Goal: Task Accomplishment & Management: Complete application form

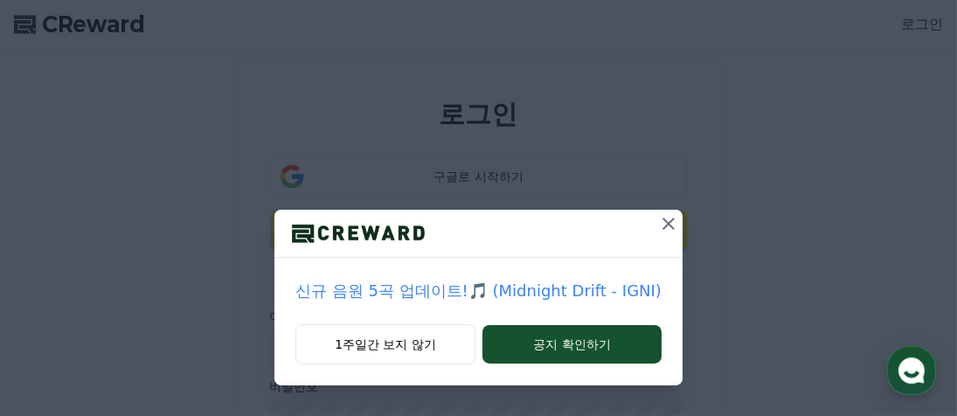
click at [669, 219] on icon at bounding box center [669, 224] width 12 height 12
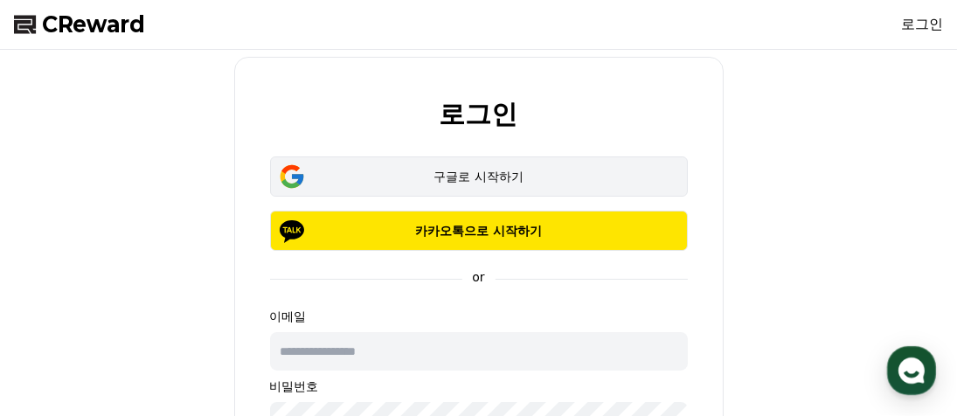
click at [566, 191] on button "구글로 시작하기" at bounding box center [479, 176] width 418 height 40
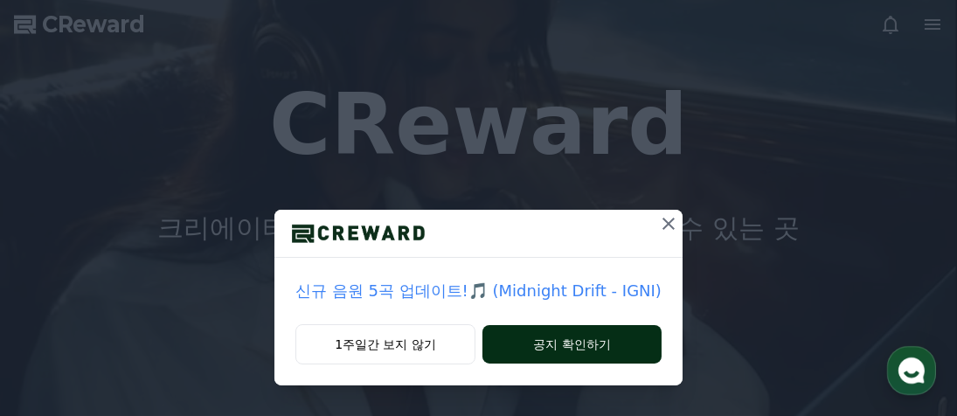
click at [547, 335] on button "공지 확인하기" at bounding box center [572, 344] width 179 height 38
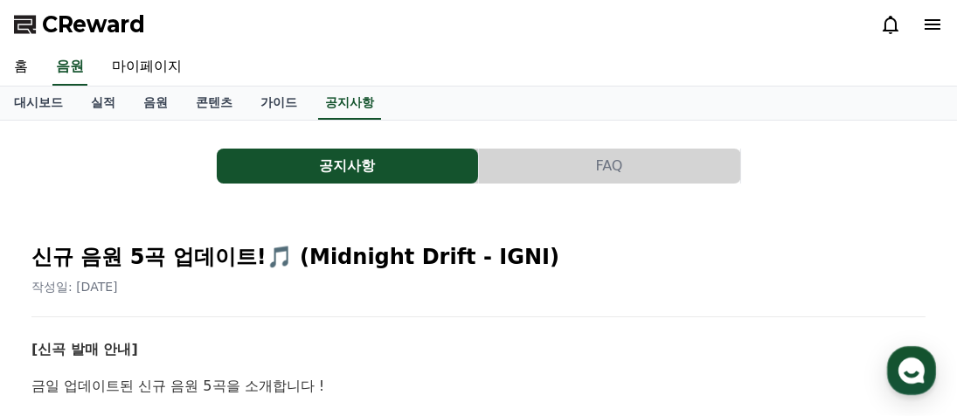
scroll to position [175, 0]
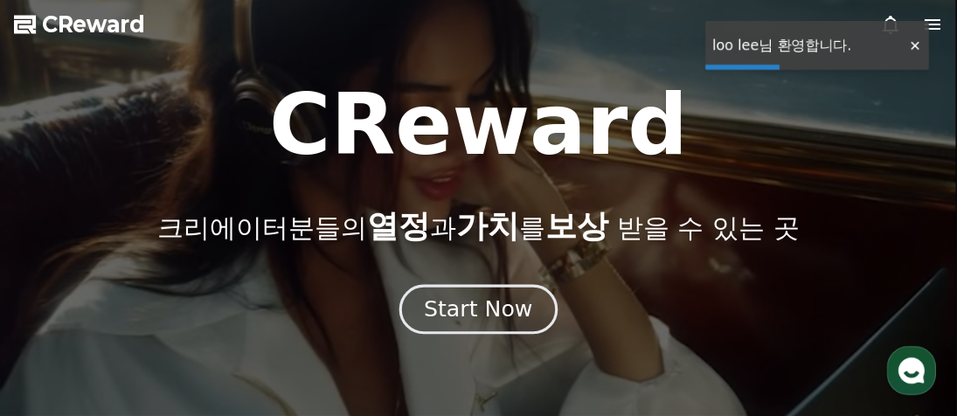
click at [498, 305] on div "Start Now" at bounding box center [478, 310] width 108 height 30
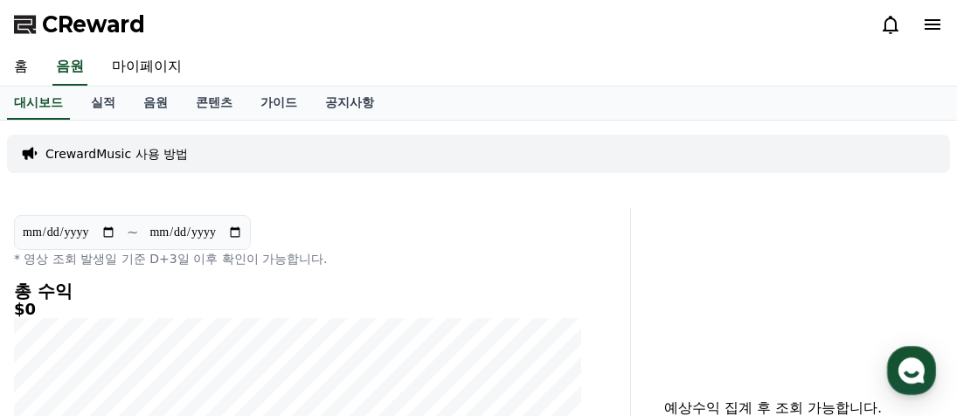
click at [219, 66] on div "홈 음원 마이페이지" at bounding box center [478, 67] width 957 height 37
click at [279, 110] on link "가이드" at bounding box center [279, 103] width 65 height 33
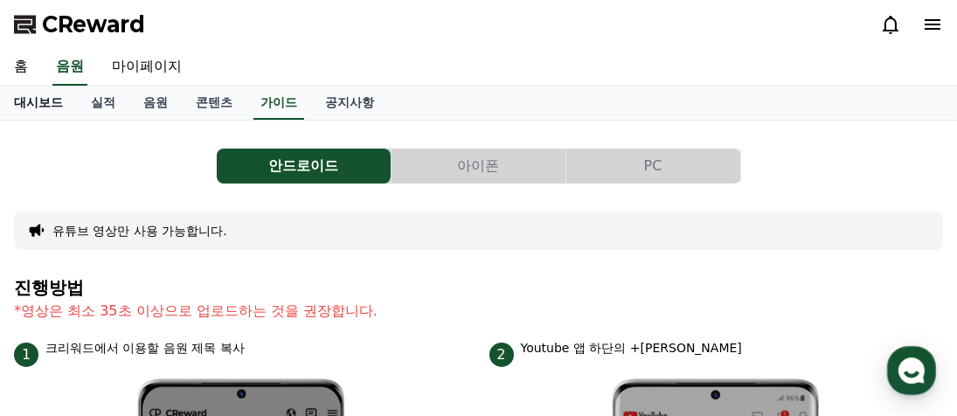
click at [55, 102] on link "대시보드" at bounding box center [38, 103] width 77 height 33
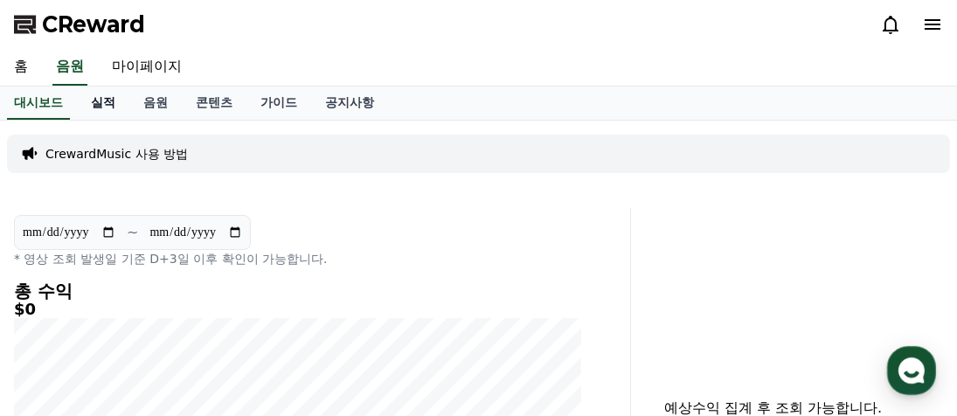
click at [98, 103] on link "실적" at bounding box center [103, 103] width 52 height 33
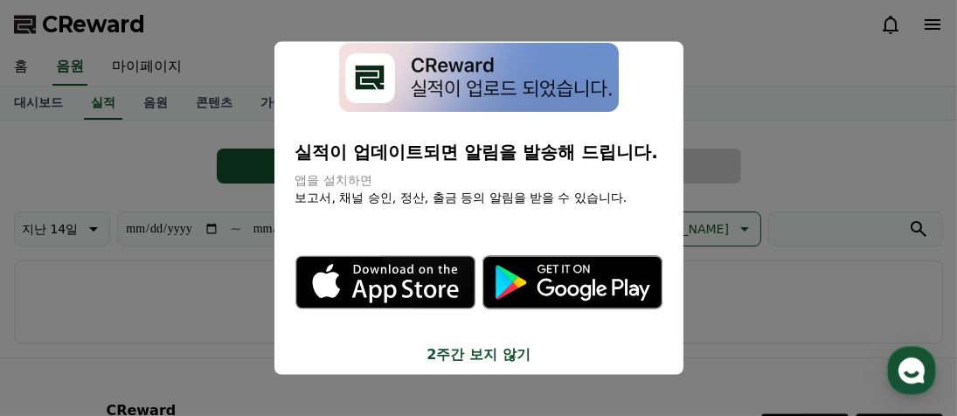
scroll to position [31, 0]
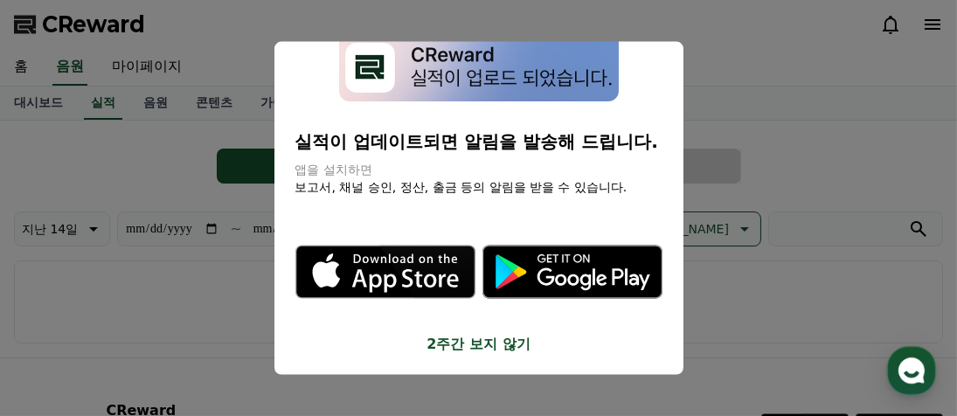
click at [482, 344] on button "2주간 보지 않기" at bounding box center [478, 343] width 367 height 21
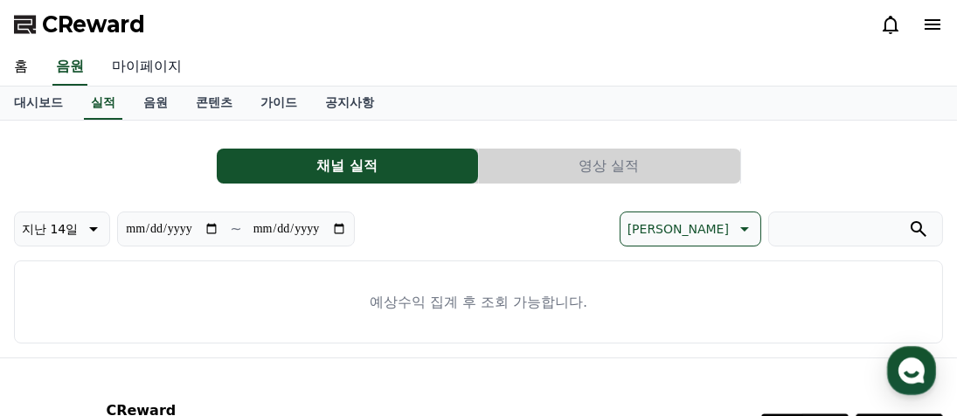
click at [152, 69] on link "마이페이지" at bounding box center [147, 67] width 98 height 37
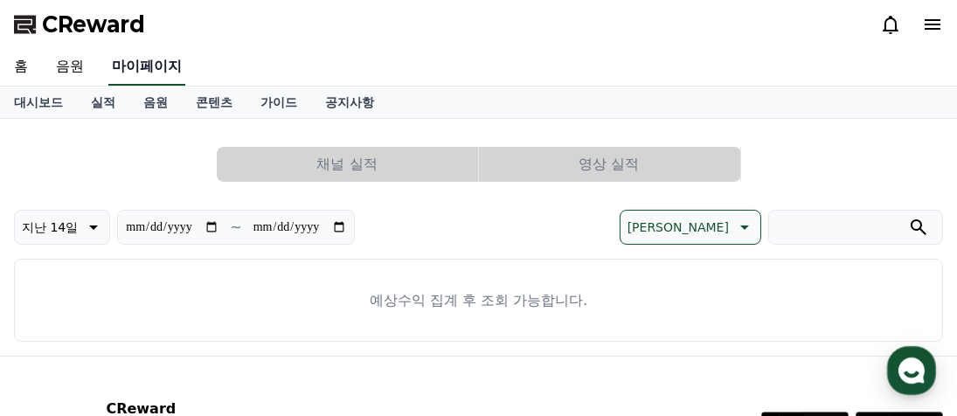
select select "**********"
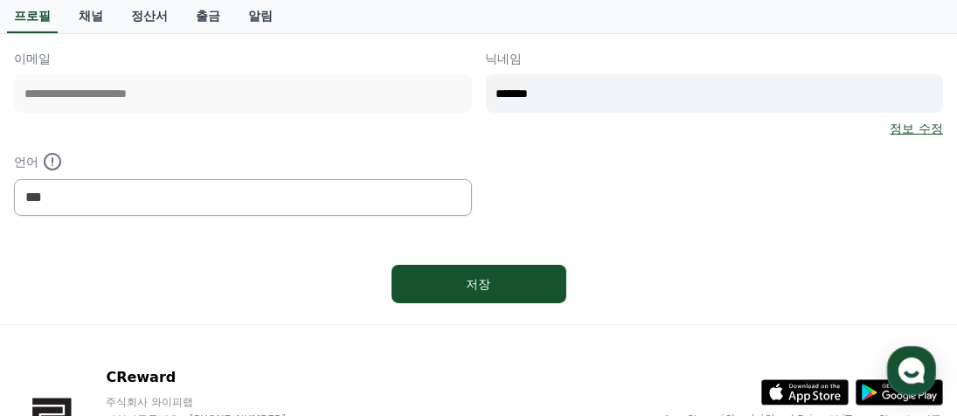
scroll to position [350, 0]
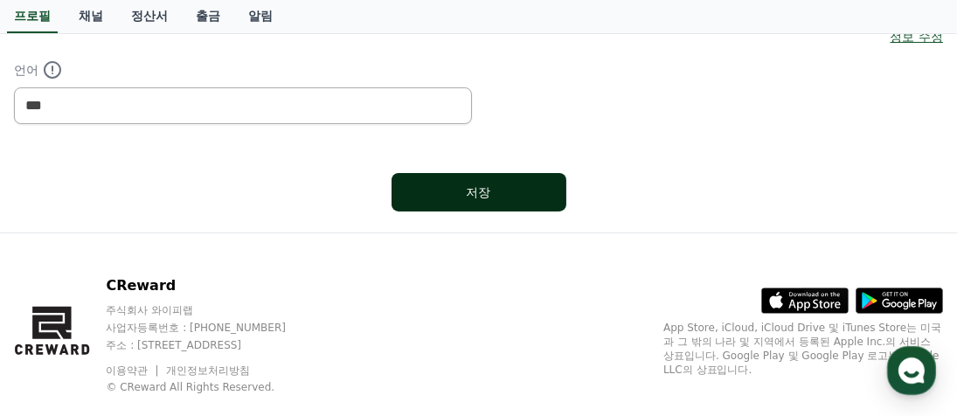
click at [494, 197] on div "저장" at bounding box center [479, 192] width 105 height 17
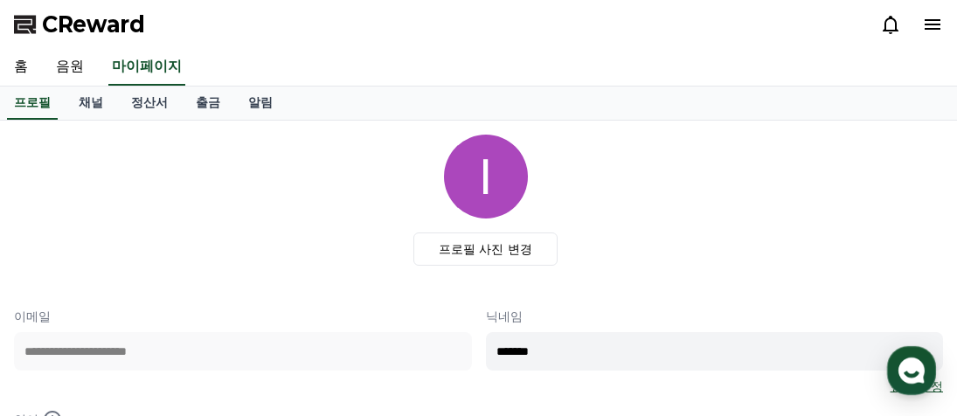
select select "**********"
click at [59, 68] on link "음원" at bounding box center [70, 67] width 56 height 37
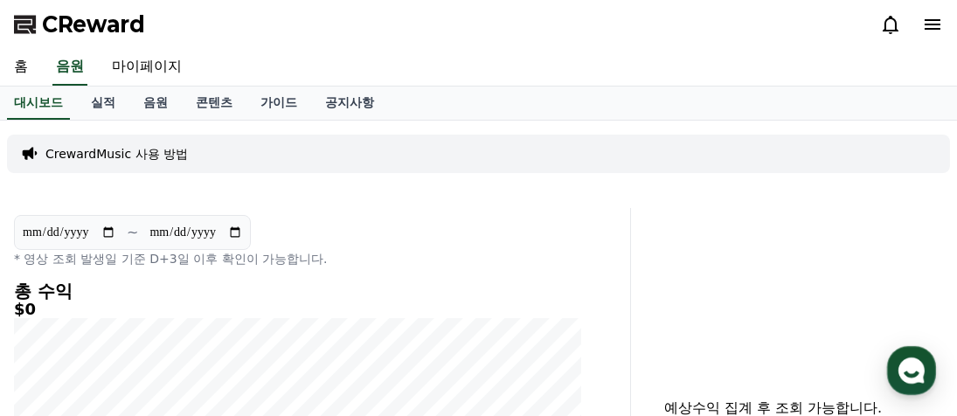
click at [933, 24] on icon at bounding box center [933, 24] width 16 height 10
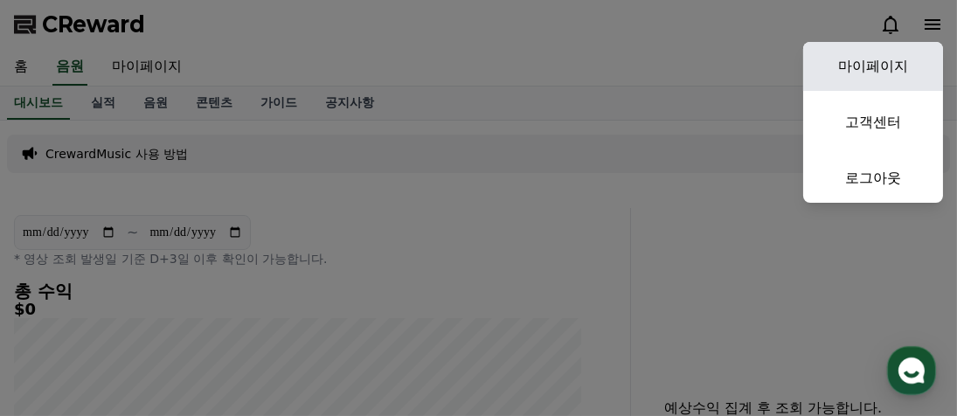
click at [884, 65] on link "마이페이지" at bounding box center [873, 66] width 140 height 49
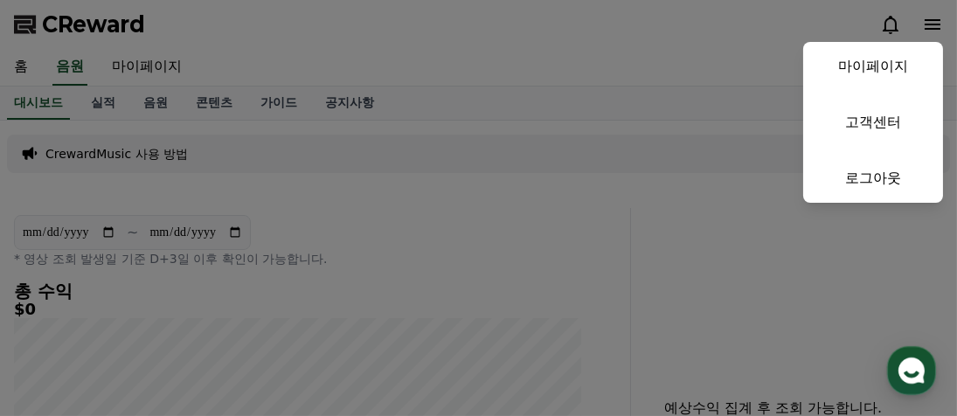
select select "**********"
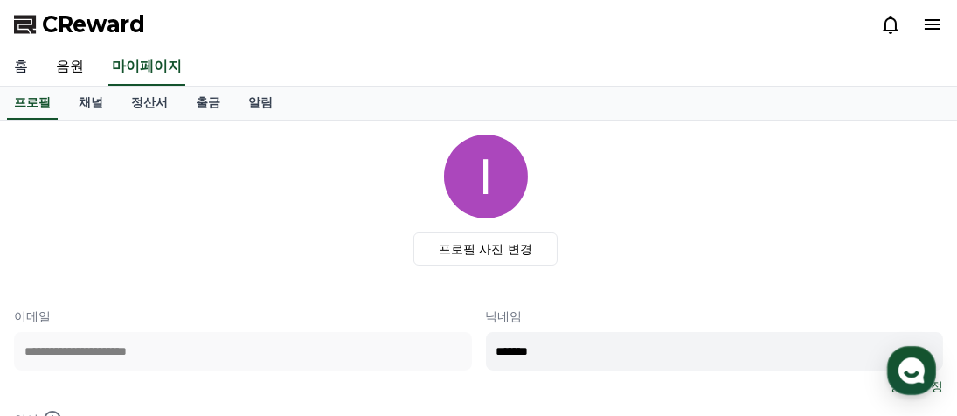
click at [28, 64] on link "홈" at bounding box center [21, 67] width 42 height 37
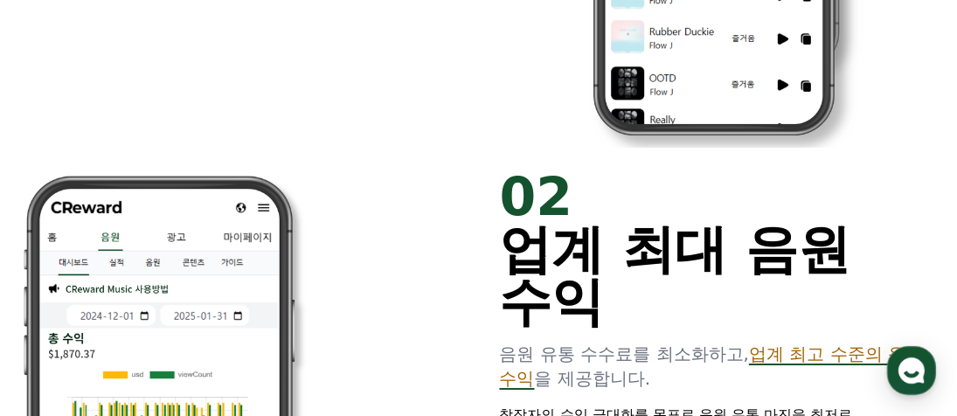
scroll to position [962, 0]
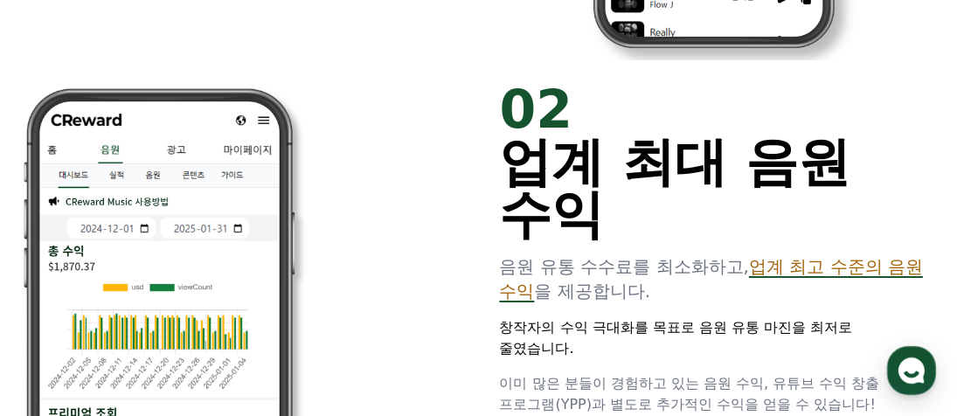
click at [558, 288] on span "업계 최고 수준의 음원 수익" at bounding box center [712, 278] width 424 height 45
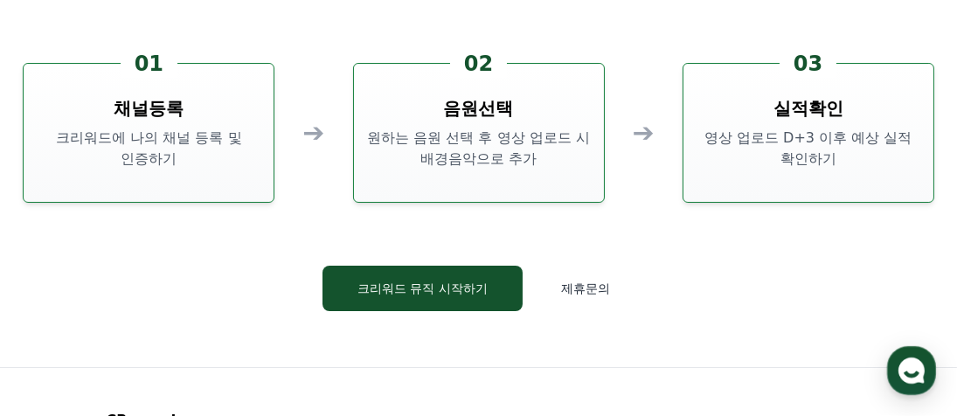
scroll to position [4284, 0]
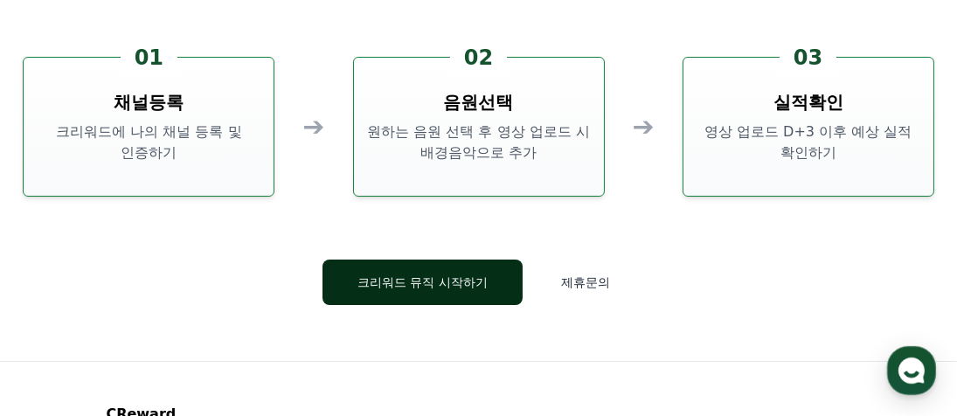
click at [472, 277] on button "크리워드 뮤직 시작하기" at bounding box center [423, 282] width 200 height 45
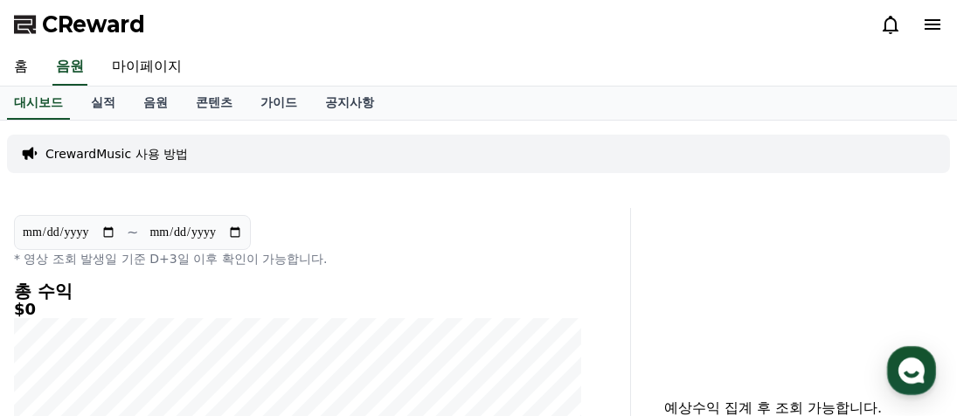
click at [87, 151] on p "CrewardMusic 사용 방법" at bounding box center [116, 153] width 142 height 17
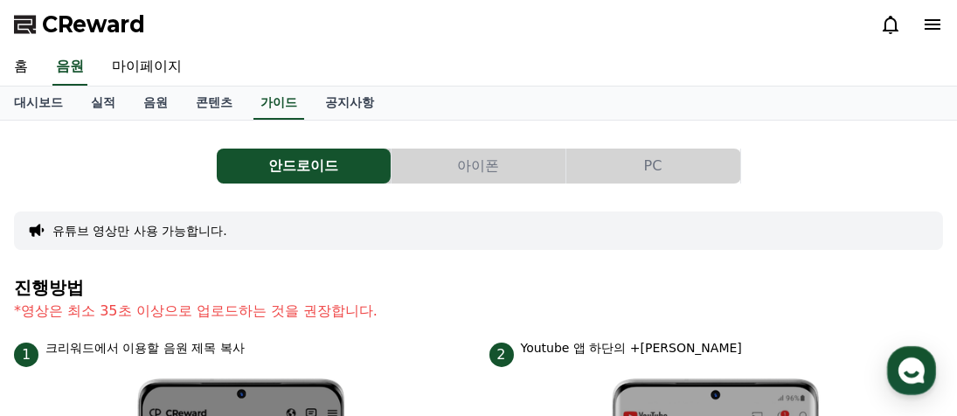
scroll to position [87, 0]
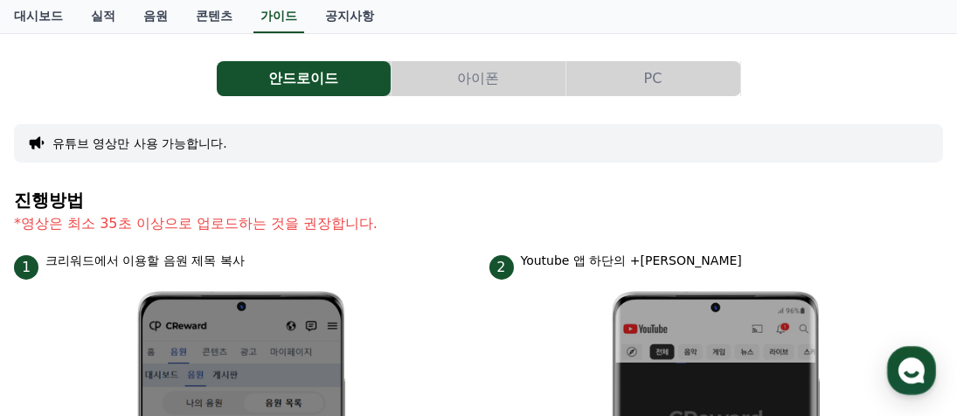
click at [673, 74] on button "PC" at bounding box center [653, 78] width 174 height 35
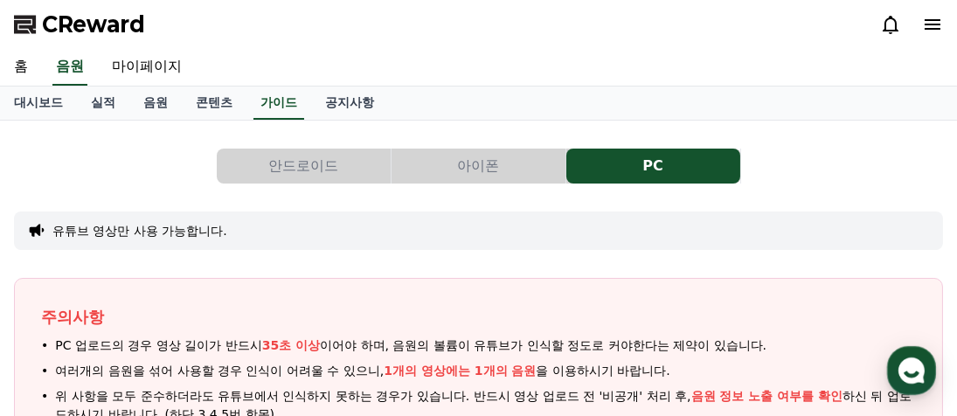
click at [332, 162] on button "안드로이드" at bounding box center [304, 166] width 174 height 35
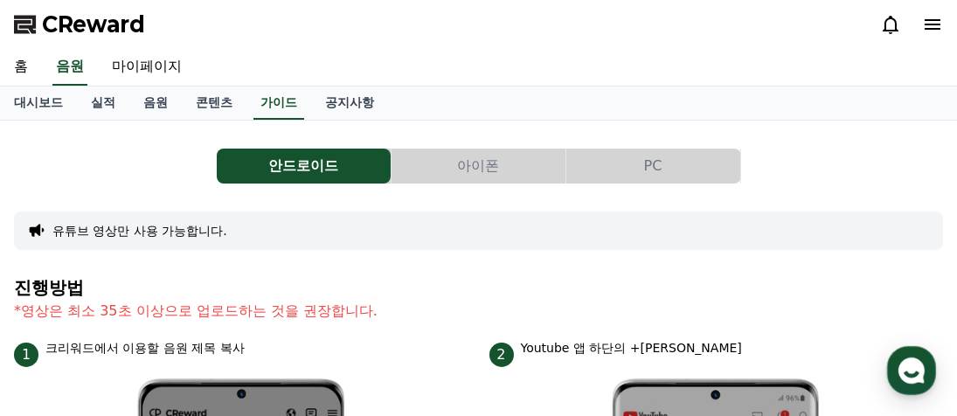
click at [666, 159] on button "PC" at bounding box center [653, 166] width 174 height 35
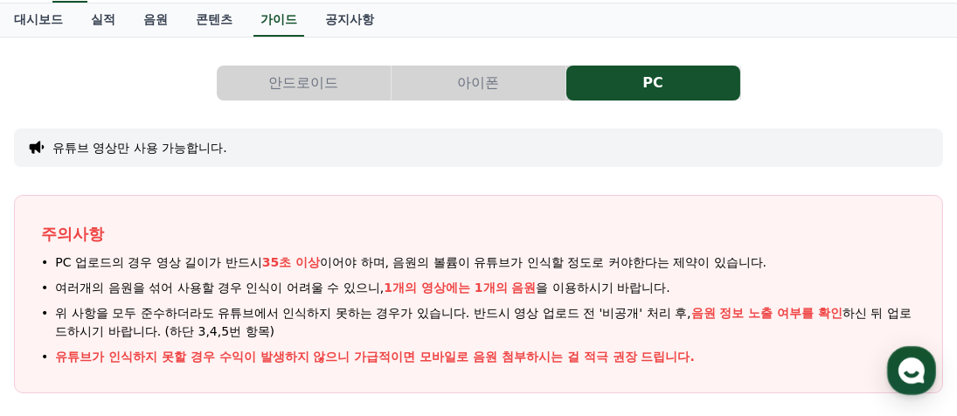
scroll to position [87, 0]
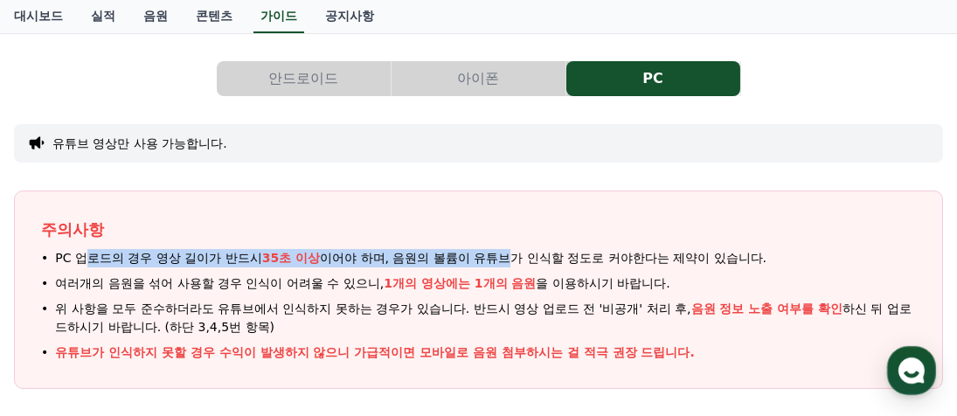
drag, startPoint x: 86, startPoint y: 252, endPoint x: 517, endPoint y: 255, distance: 431.0
click at [517, 255] on span "PC 업로드의 경우 영상 길이가 반드시 35초 이상 이어야 하며, 음원의 볼륨이 유튜브가 인식할 정도로 커야한다는 제약이 있습니다." at bounding box center [411, 258] width 712 height 18
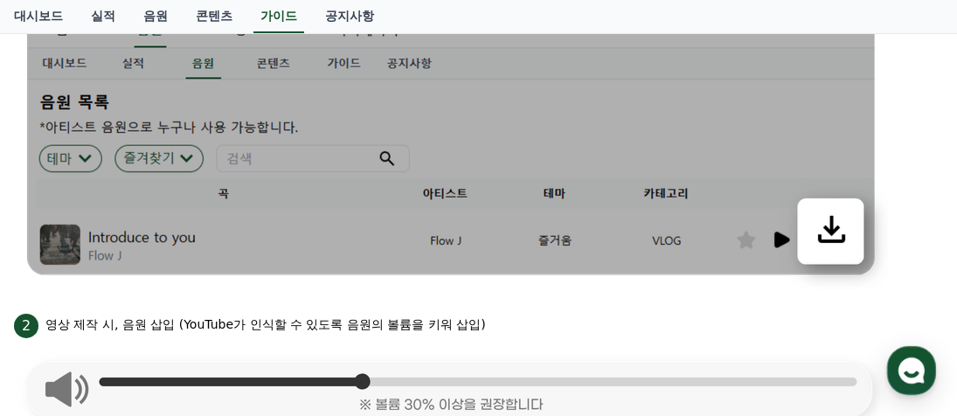
scroll to position [787, 0]
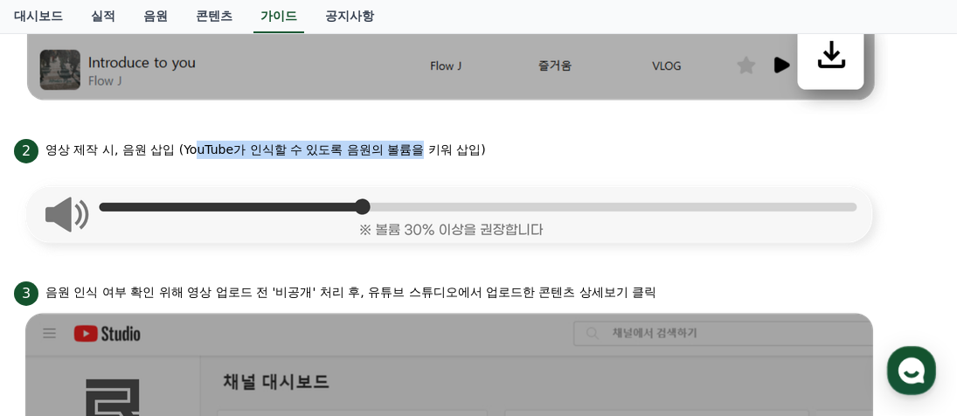
drag, startPoint x: 195, startPoint y: 156, endPoint x: 421, endPoint y: 159, distance: 226.4
click at [420, 159] on div "2 영상 제작 시, 음원 삽입 (YouTube가 인식할 수 있도록 음원의 볼륨을 키워 삽입)" at bounding box center [478, 150] width 929 height 28
click at [421, 159] on div "2 영상 제작 시, 음원 삽입 (YouTube가 인식할 수 있도록 음원의 볼륨을 키워 삽입)" at bounding box center [478, 150] width 929 height 28
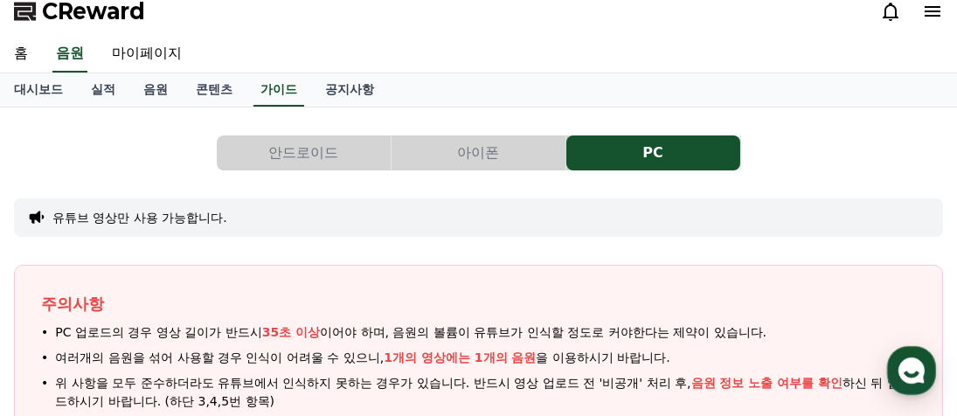
scroll to position [0, 0]
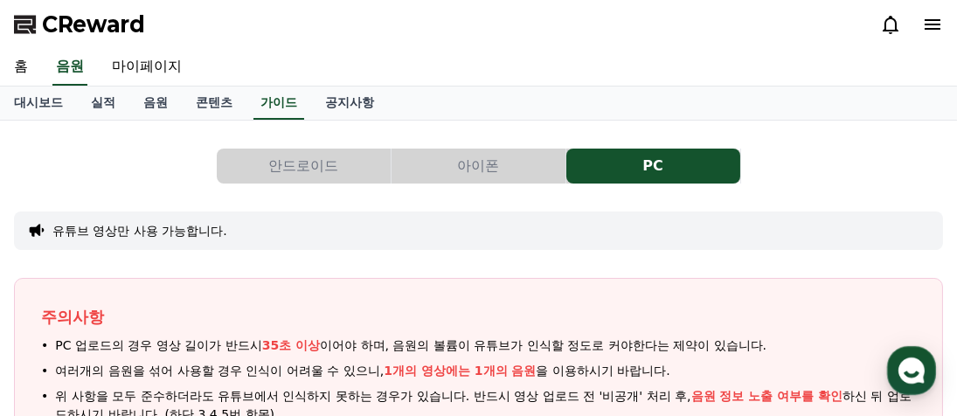
click at [294, 151] on button "안드로이드" at bounding box center [304, 166] width 174 height 35
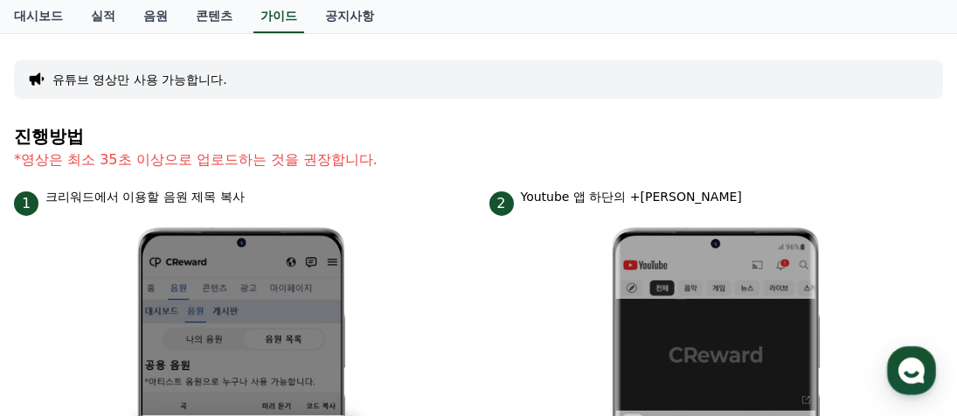
scroll to position [175, 0]
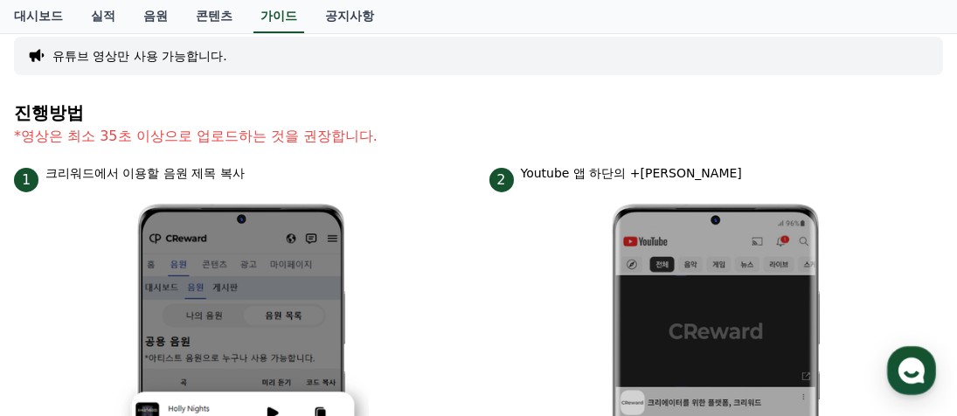
click at [275, 138] on p "*영상은 최소 35초 이상으로 업로드하는 것을 권장합니다." at bounding box center [478, 136] width 929 height 21
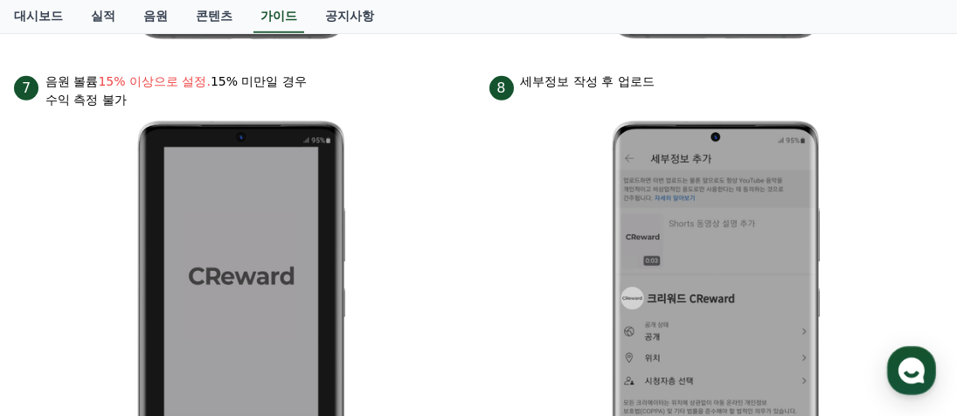
scroll to position [1836, 0]
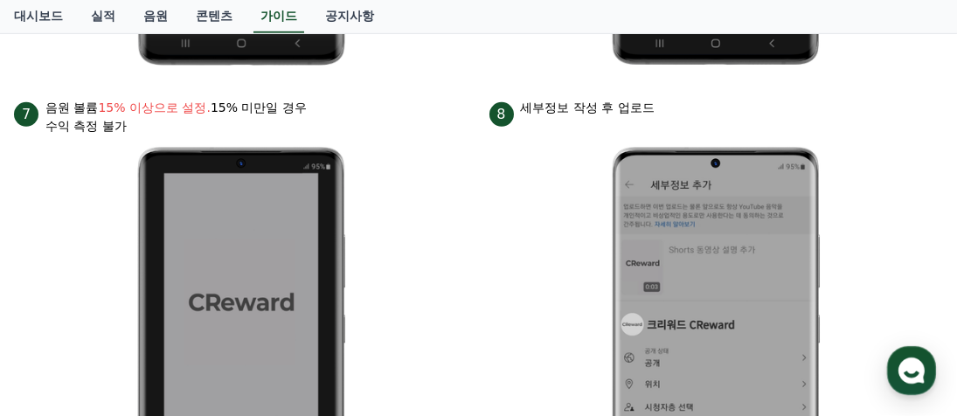
click at [262, 119] on p "음원 볼륨 15% 이상으로 설정. 15% 미만일 경우 수익 측정 불가" at bounding box center [176, 117] width 262 height 37
click at [267, 114] on p "음원 볼륨 15% 이상으로 설정. 15% 미만일 경우 수익 측정 불가" at bounding box center [176, 117] width 262 height 37
click at [551, 113] on p "세부정보 작성 후 업로드" at bounding box center [588, 108] width 134 height 18
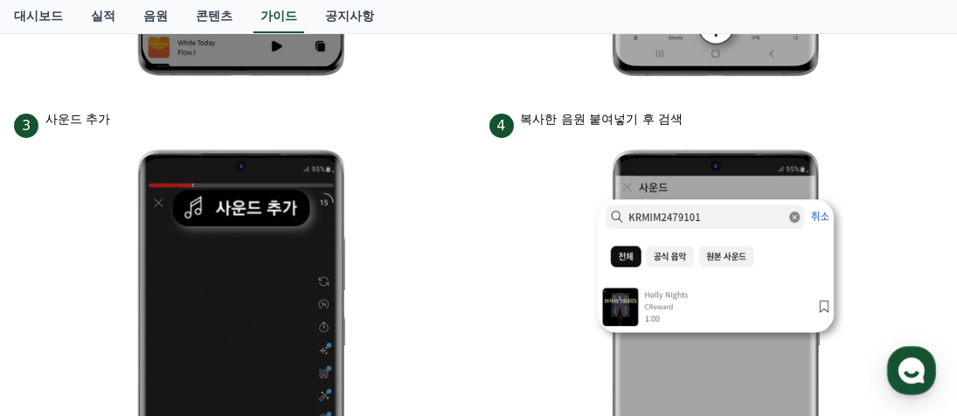
scroll to position [0, 0]
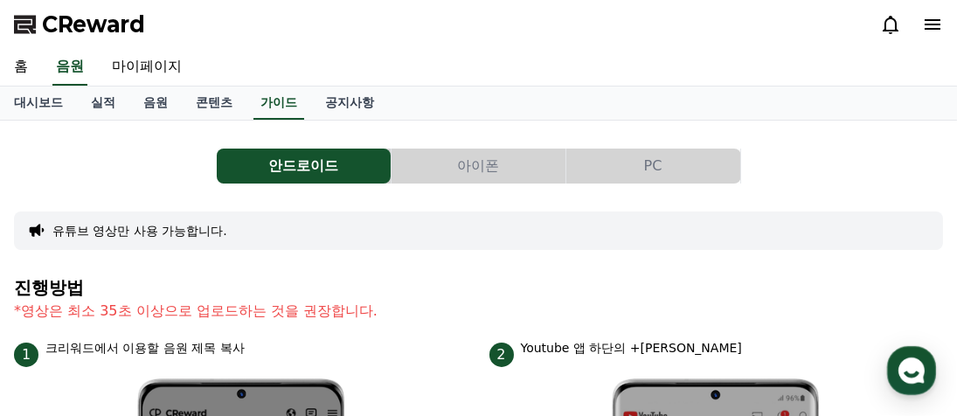
click at [205, 312] on p "*영상은 최소 35초 이상으로 업로드하는 것을 권장합니다." at bounding box center [478, 311] width 929 height 21
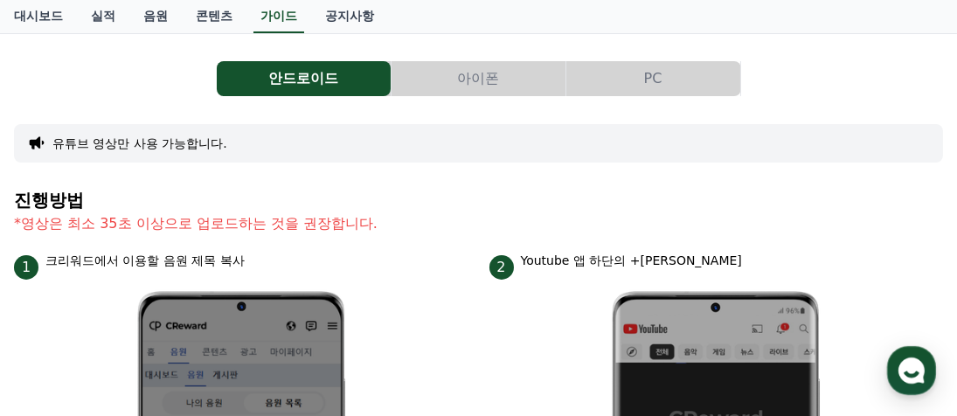
click at [170, 260] on p "크리워드에서 이용할 음원 제목 복사" at bounding box center [144, 261] width 199 height 18
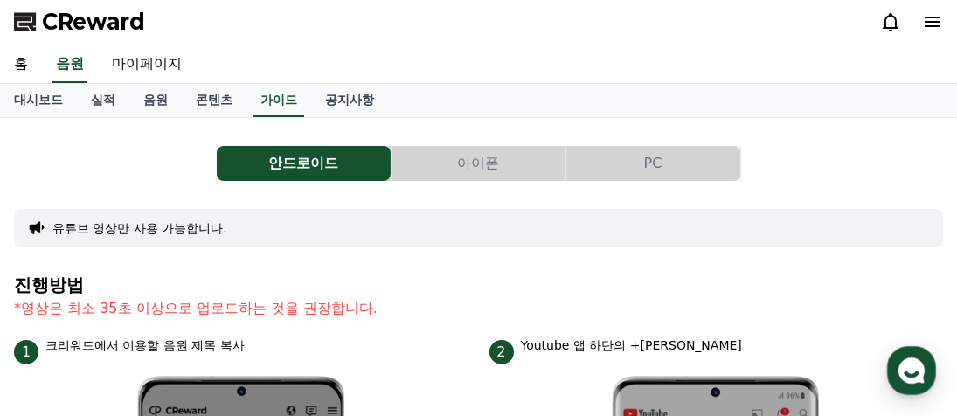
scroll to position [0, 0]
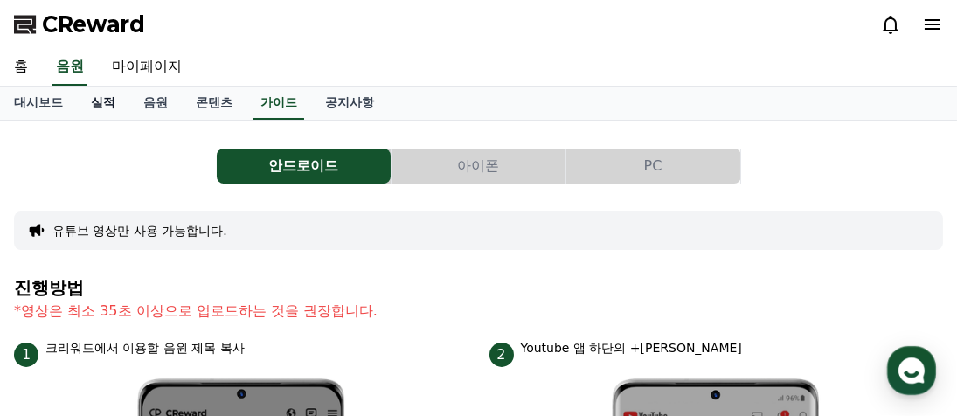
click at [108, 102] on link "실적" at bounding box center [103, 103] width 52 height 33
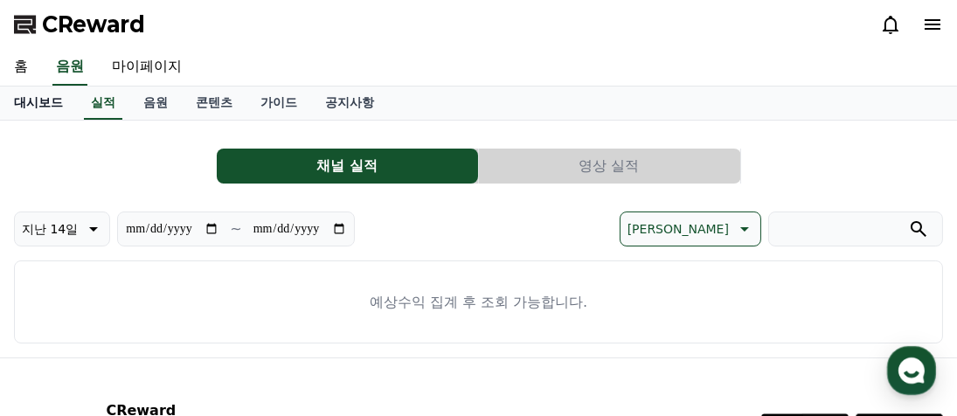
click at [29, 104] on link "대시보드" at bounding box center [38, 103] width 77 height 33
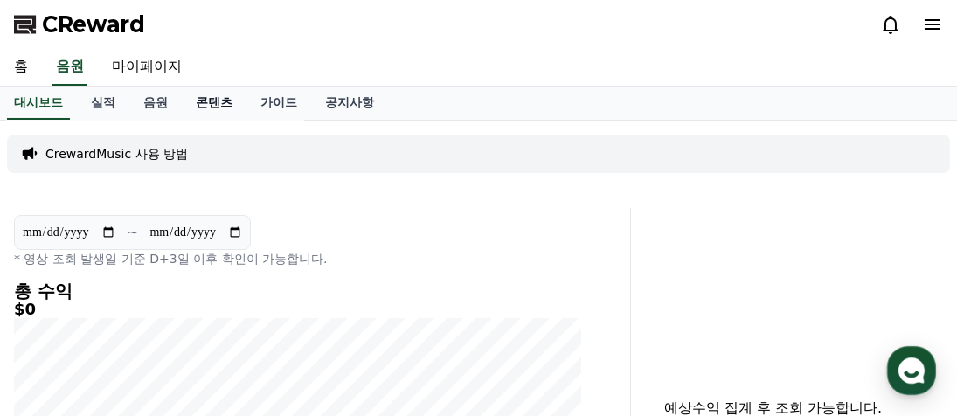
click at [207, 107] on link "콘텐츠" at bounding box center [214, 103] width 65 height 33
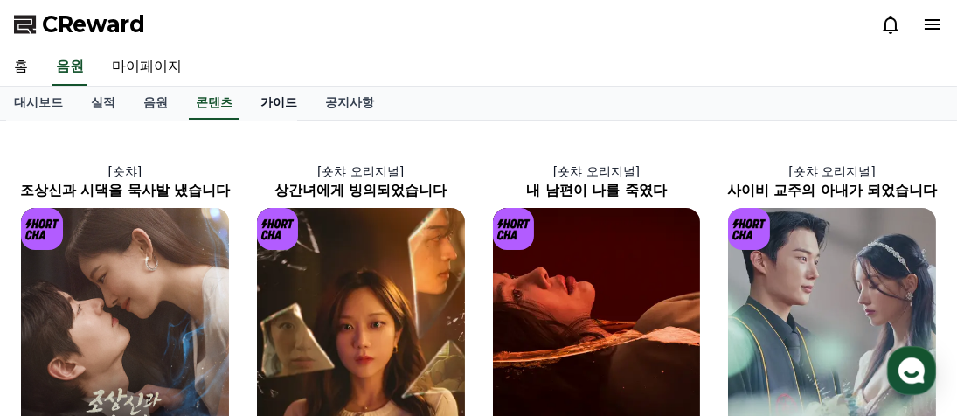
click at [292, 105] on link "가이드" at bounding box center [279, 103] width 65 height 33
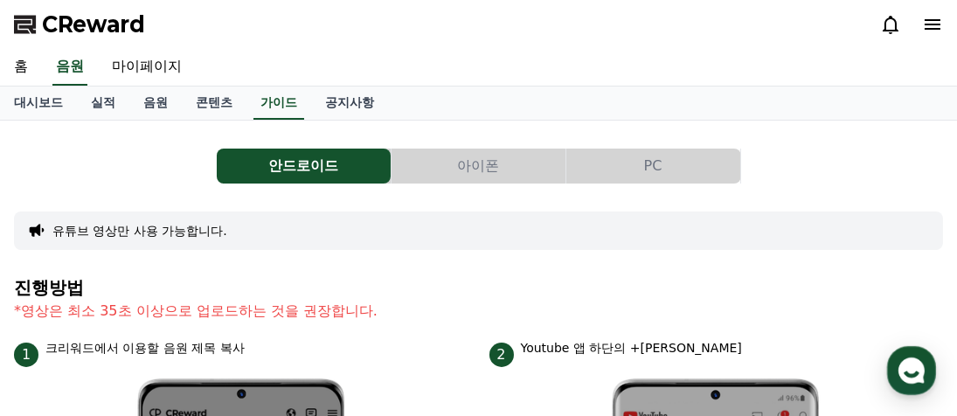
click at [582, 172] on button "PC" at bounding box center [653, 166] width 174 height 35
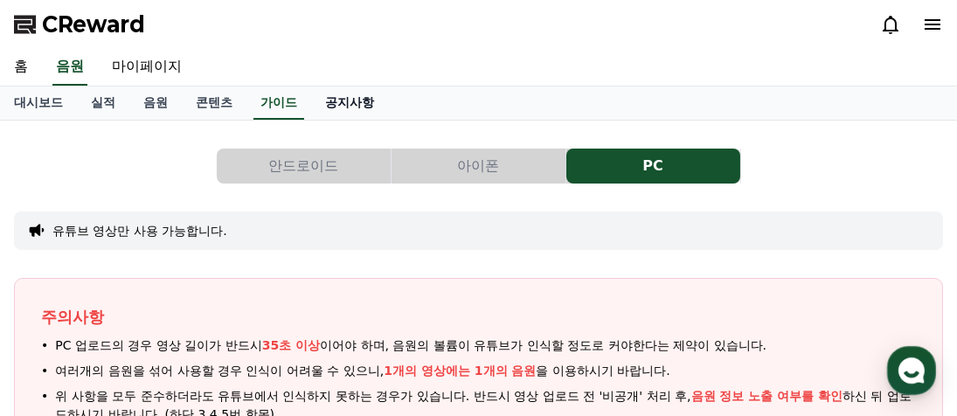
click at [375, 107] on link "공지사항" at bounding box center [349, 103] width 77 height 33
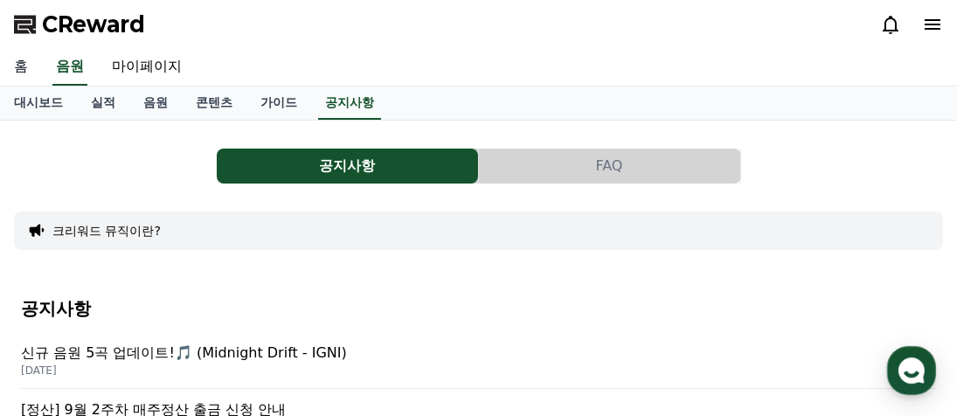
click at [20, 63] on link "홈" at bounding box center [21, 67] width 42 height 37
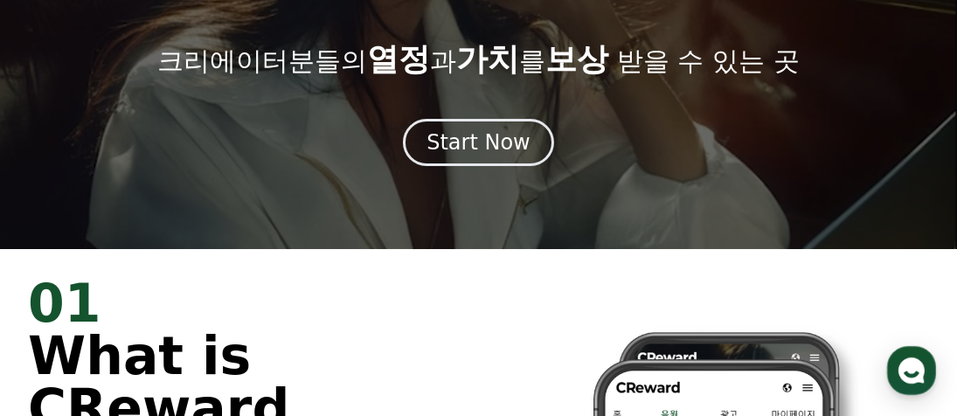
scroll to position [175, 0]
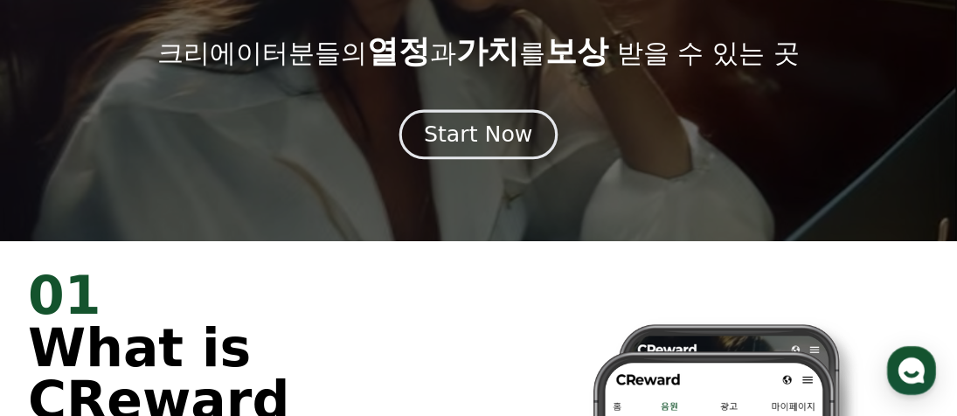
click at [451, 156] on button "Start Now" at bounding box center [479, 135] width 158 height 50
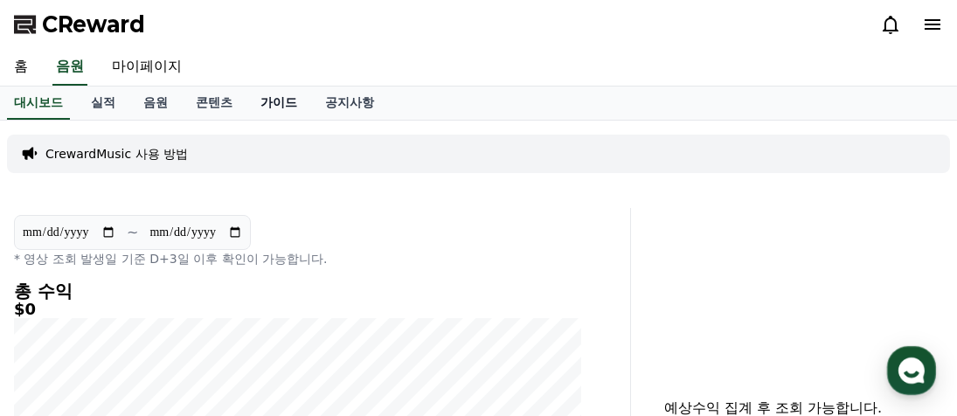
click at [287, 107] on link "가이드" at bounding box center [279, 103] width 65 height 33
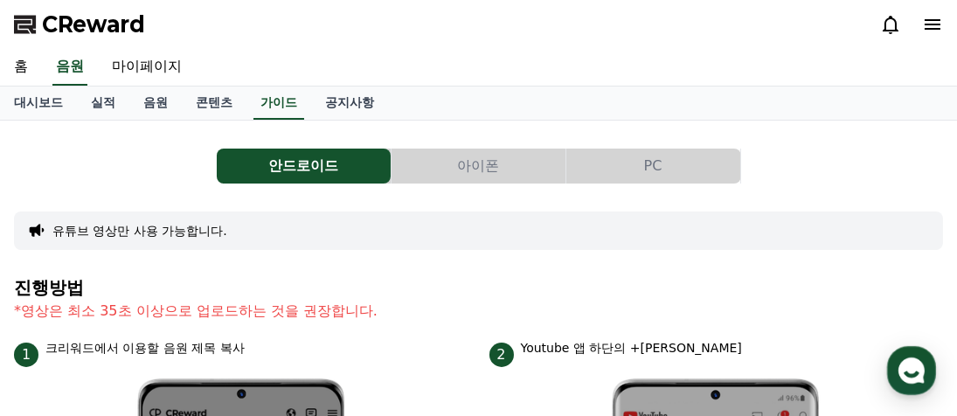
click at [464, 165] on button "아이폰" at bounding box center [479, 166] width 174 height 35
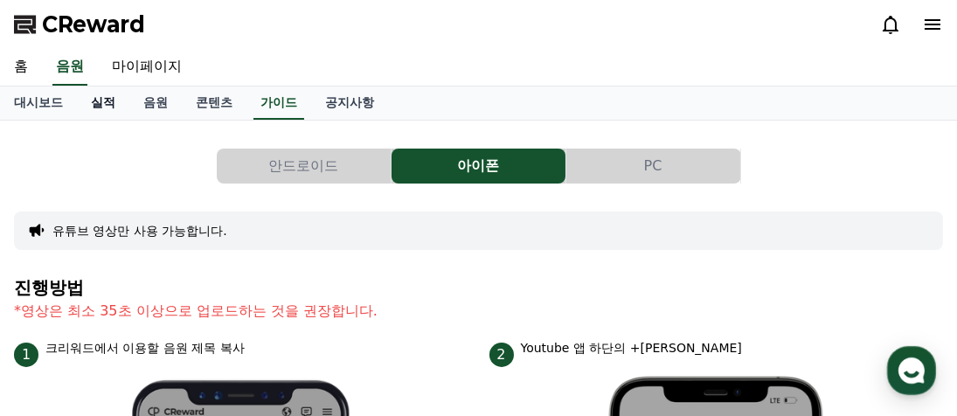
click at [91, 97] on link "실적" at bounding box center [103, 103] width 52 height 33
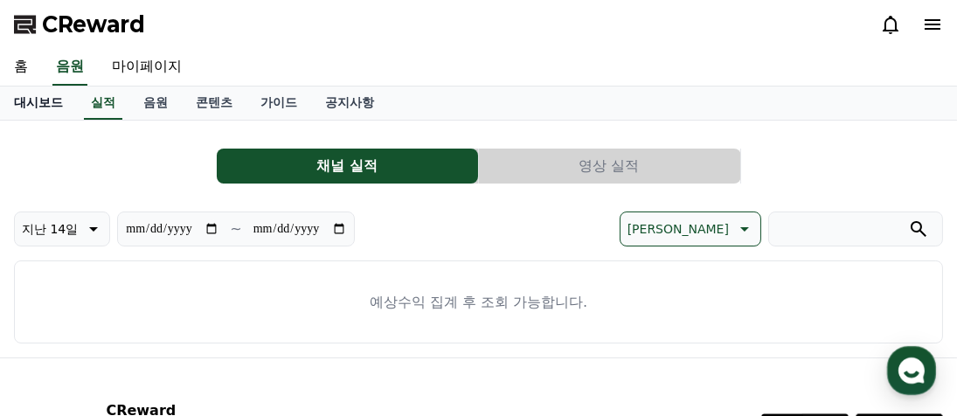
click at [47, 101] on link "대시보드" at bounding box center [38, 103] width 77 height 33
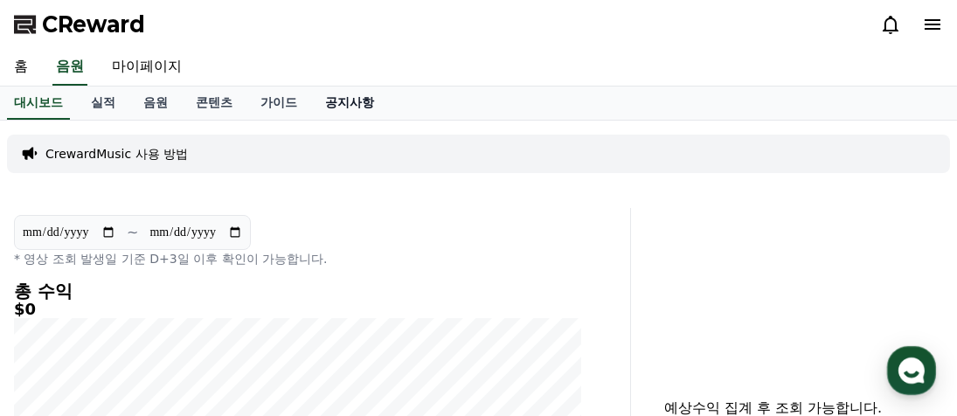
click at [352, 108] on link "공지사항" at bounding box center [349, 103] width 77 height 33
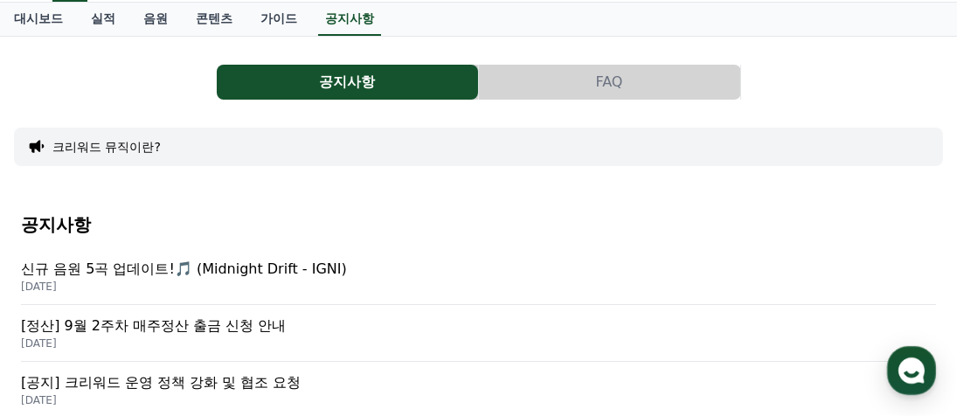
scroll to position [87, 0]
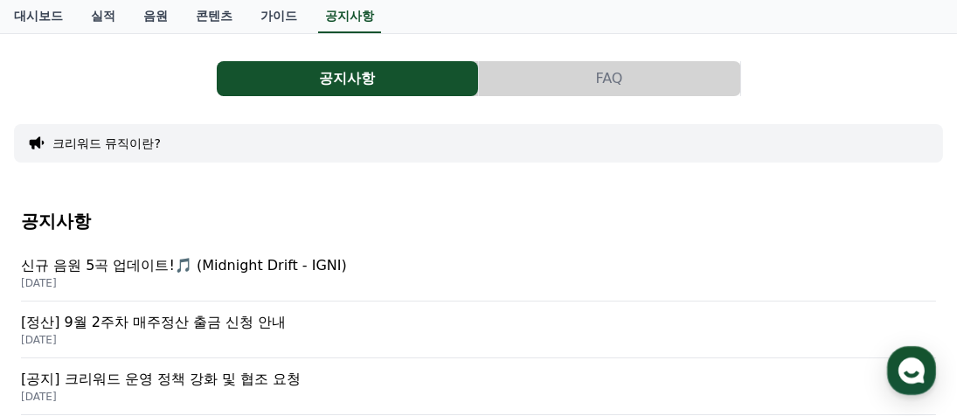
click at [617, 90] on button "FAQ" at bounding box center [609, 78] width 261 height 35
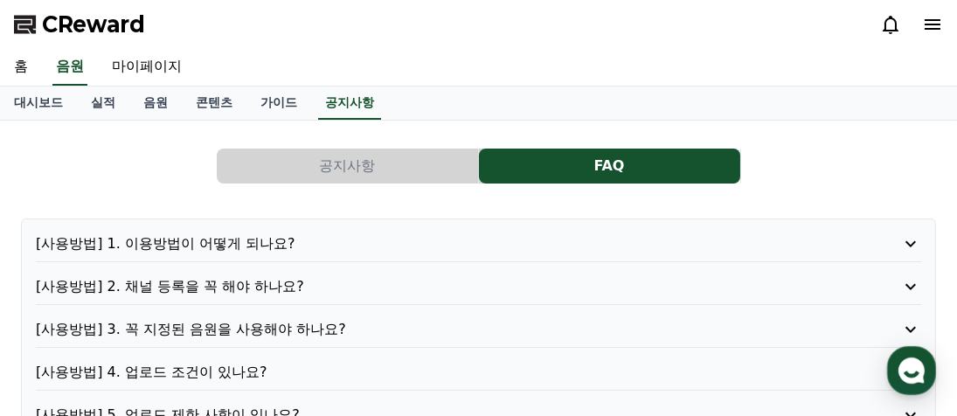
click at [196, 242] on p "[사용방법] 1. 이용방법이 어떻게 되나요?" at bounding box center [443, 243] width 815 height 21
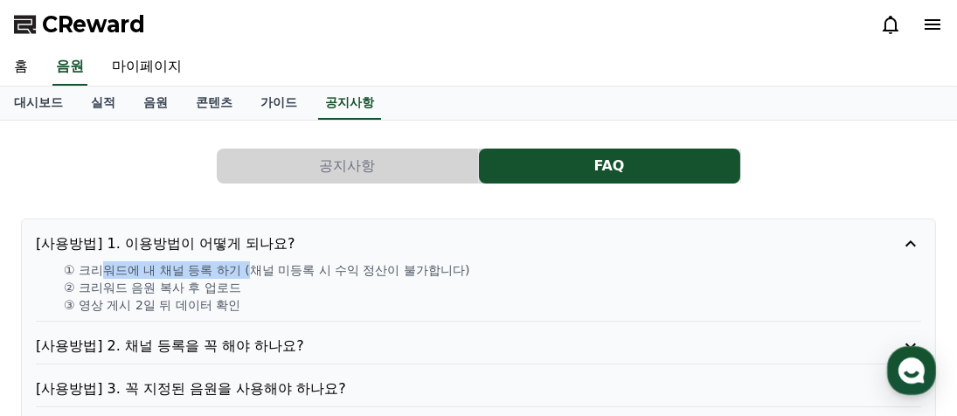
drag, startPoint x: 105, startPoint y: 270, endPoint x: 252, endPoint y: 272, distance: 146.9
click at [252, 272] on p "① 크리워드에 내 채널 등록 하기 (채널 미등록 시 수익 정산이 불가합니다)" at bounding box center [493, 269] width 858 height 17
click at [445, 271] on p "① 크리워드에 내 채널 등록 하기 (채널 미등록 시 수익 정산이 불가합니다)" at bounding box center [493, 269] width 858 height 17
drag, startPoint x: 94, startPoint y: 268, endPoint x: 181, endPoint y: 270, distance: 86.6
click at [181, 270] on p "① 크리워드에 내 채널 등록 하기 (채널 미등록 시 수익 정산이 불가합니다)" at bounding box center [493, 269] width 858 height 17
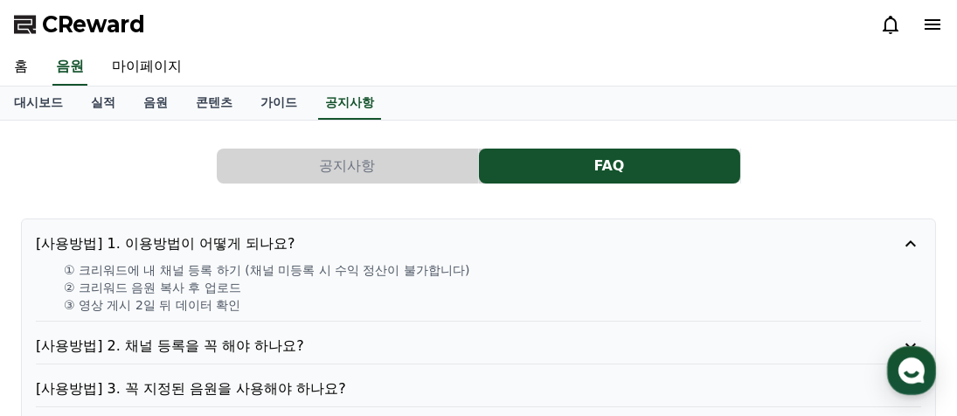
click at [210, 270] on p "① 크리워드에 내 채널 등록 하기 (채널 미등록 시 수익 정산이 불가합니다)" at bounding box center [493, 269] width 858 height 17
click at [217, 270] on p "① 크리워드에 내 채널 등록 하기 (채널 미등록 시 수익 정산이 불가합니다)" at bounding box center [493, 269] width 858 height 17
click at [919, 31] on div at bounding box center [911, 24] width 63 height 21
click at [929, 27] on icon at bounding box center [932, 24] width 21 height 21
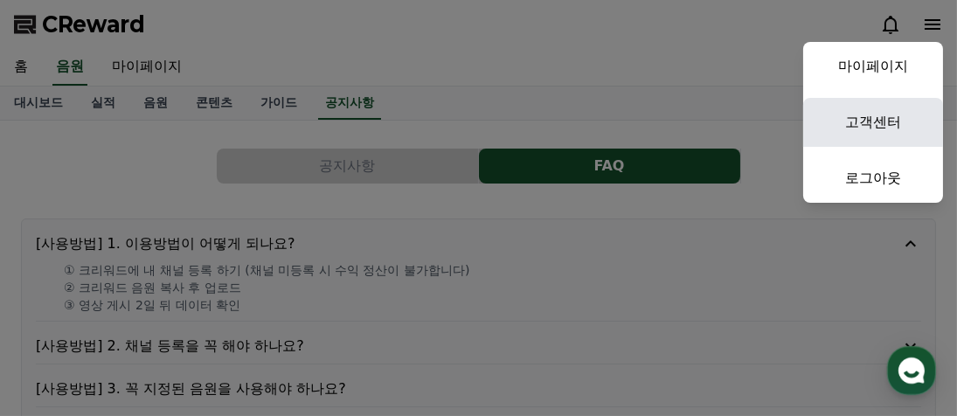
click at [866, 108] on link "고객센터" at bounding box center [873, 122] width 140 height 49
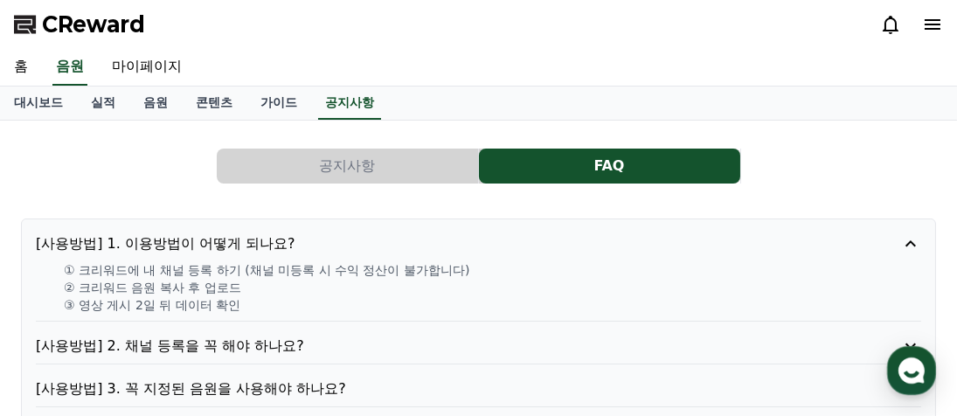
click at [928, 24] on icon at bounding box center [933, 24] width 16 height 10
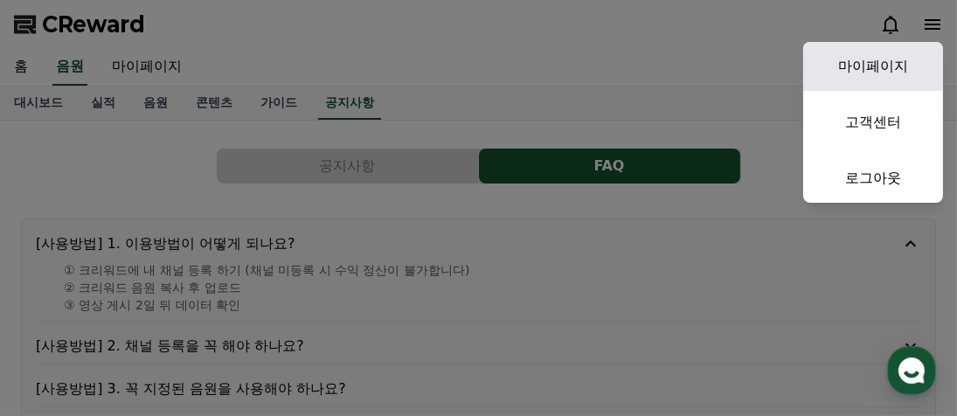
click at [891, 52] on link "마이페이지" at bounding box center [873, 66] width 140 height 49
select select "**********"
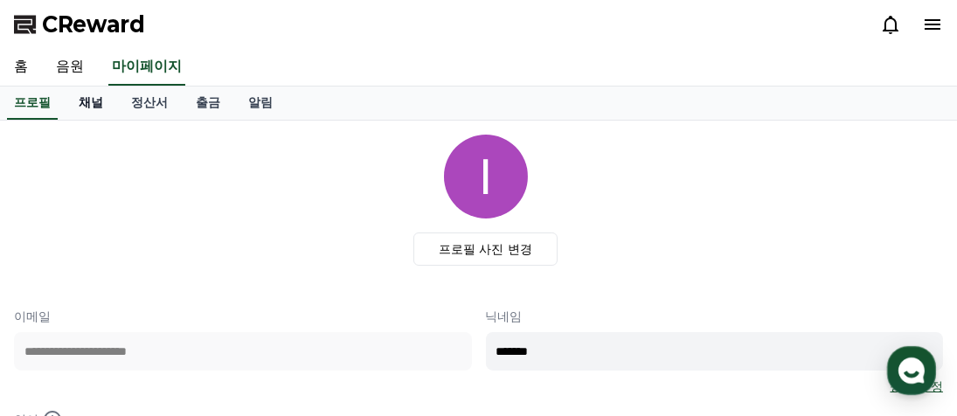
click at [73, 106] on link "채널" at bounding box center [91, 103] width 52 height 33
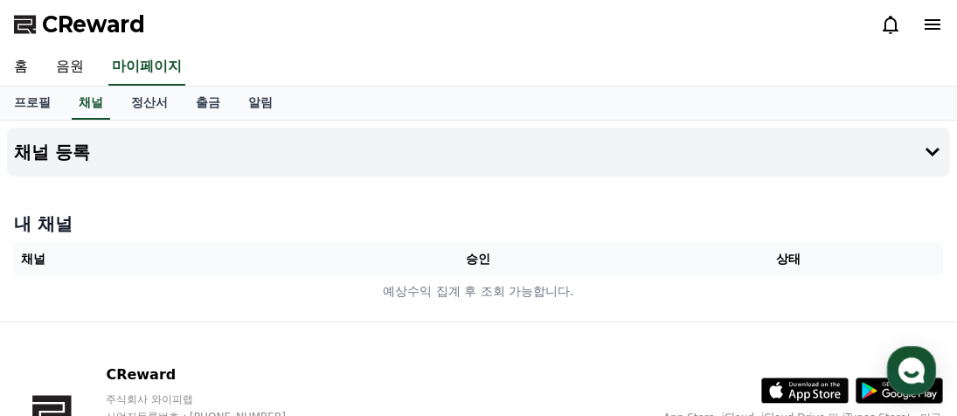
click at [465, 267] on th "승인" at bounding box center [477, 259] width 309 height 32
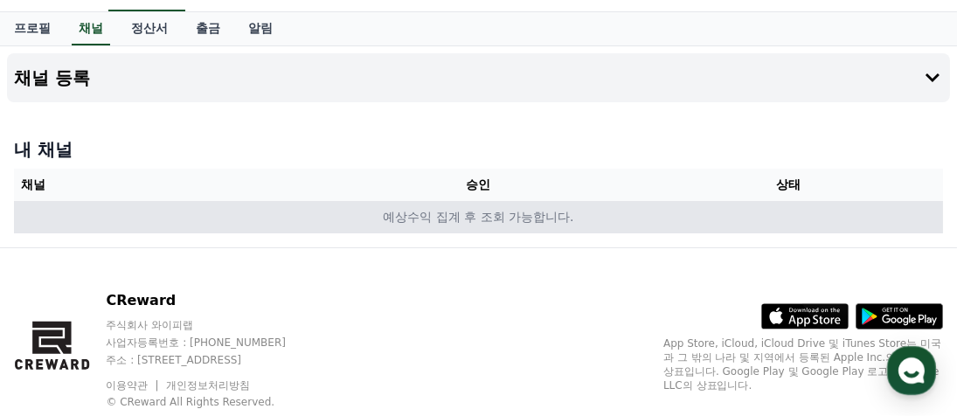
scroll to position [87, 0]
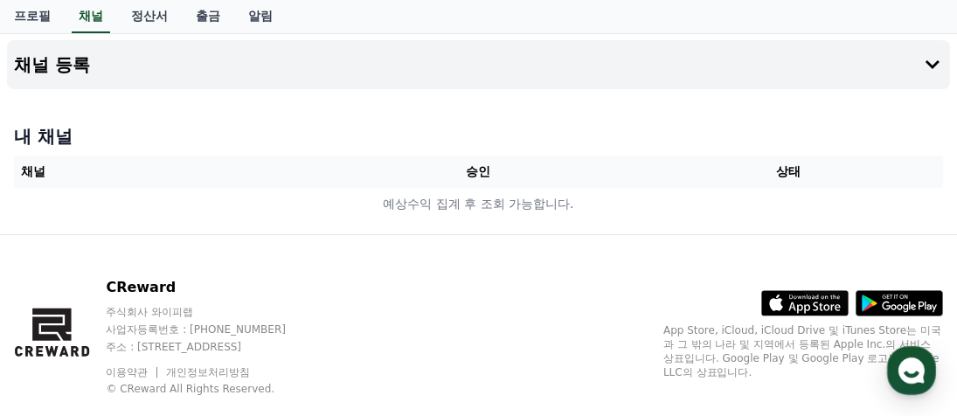
drag, startPoint x: 39, startPoint y: 162, endPoint x: 41, endPoint y: 142, distance: 19.3
click at [39, 161] on th "채널" at bounding box center [168, 172] width 309 height 32
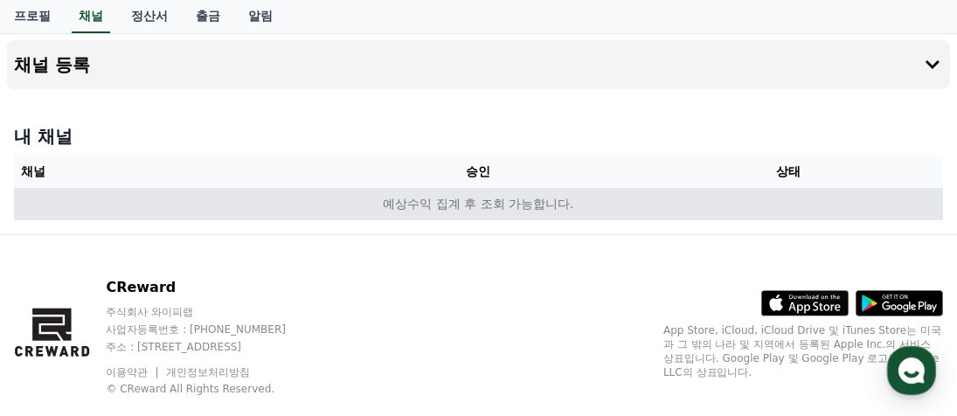
click at [38, 202] on td "예상수익 집계 후 조회 가능합니다." at bounding box center [478, 204] width 929 height 32
click at [94, 207] on td "예상수익 집계 후 조회 가능합니다." at bounding box center [478, 204] width 929 height 32
click at [170, 208] on td "예상수익 집계 후 조회 가능합니다." at bounding box center [478, 204] width 929 height 32
click at [175, 210] on td "예상수익 집계 후 조회 가능합니다." at bounding box center [478, 204] width 929 height 32
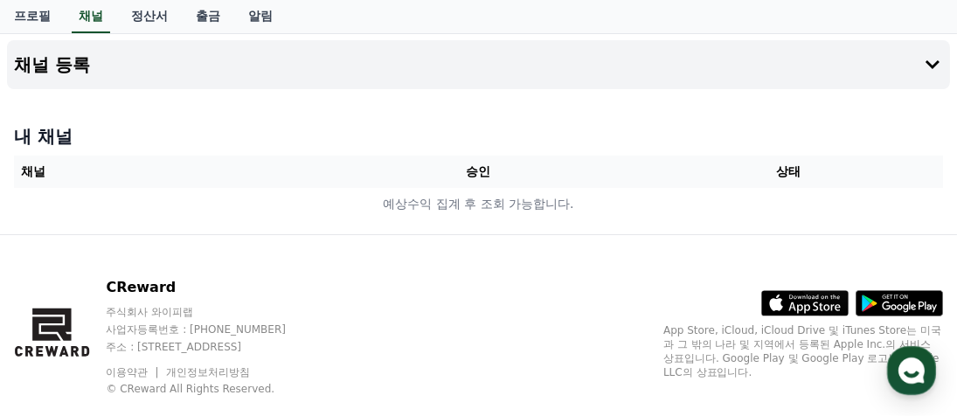
click at [33, 173] on th "채널" at bounding box center [168, 172] width 309 height 32
drag, startPoint x: 50, startPoint y: 125, endPoint x: 57, endPoint y: 82, distance: 43.4
click at [50, 124] on h4 "내 채널" at bounding box center [478, 136] width 929 height 24
click at [58, 74] on h4 "채널 등록" at bounding box center [52, 64] width 76 height 19
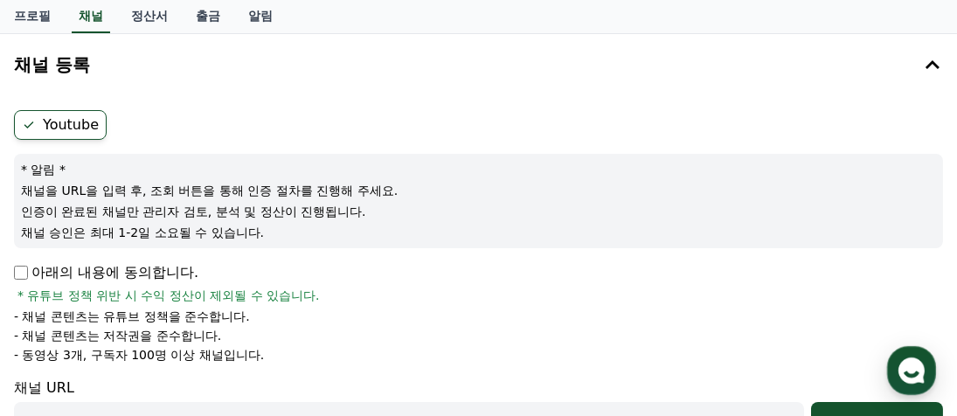
click at [107, 271] on p "아래의 내용에 동의합니다." at bounding box center [106, 272] width 184 height 21
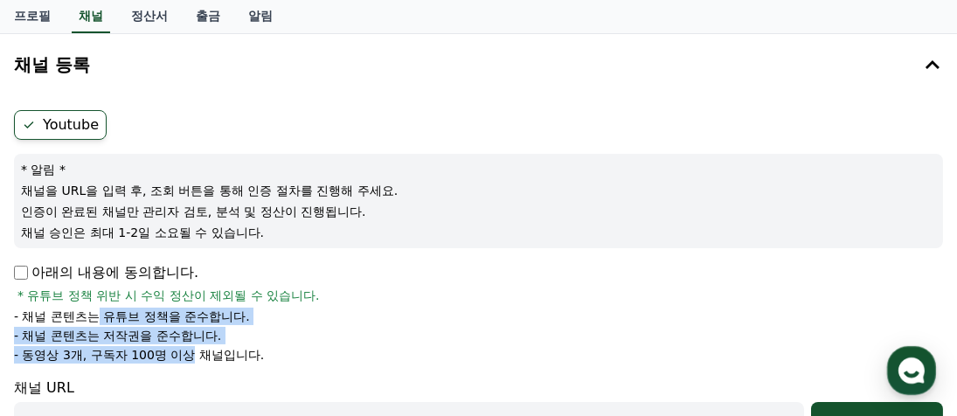
drag, startPoint x: 97, startPoint y: 320, endPoint x: 190, endPoint y: 361, distance: 101.4
click at [190, 361] on ul "- 채널 콘텐츠는 유튜브 정책을 준수합니다. - 채널 콘텐츠는 저작권을 준수합니다. - 동영상 3개, 구독자 100명 이상 채널입니다." at bounding box center [478, 336] width 929 height 56
click at [190, 360] on p "- 동영상 3개, 구독자 100명 이상 채널입니다." at bounding box center [139, 354] width 250 height 17
click at [190, 359] on p "- 동영상 3개, 구독자 100명 이상 채널입니다." at bounding box center [139, 354] width 250 height 17
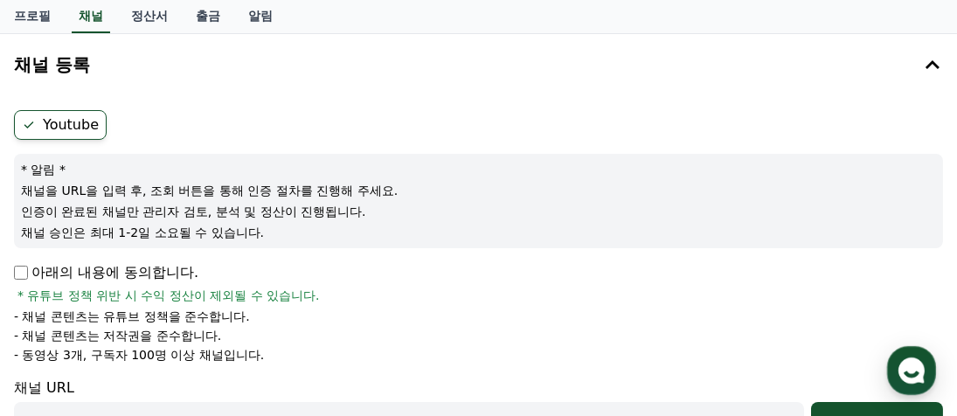
click at [108, 268] on p "아래의 내용에 동의합니다." at bounding box center [106, 272] width 184 height 21
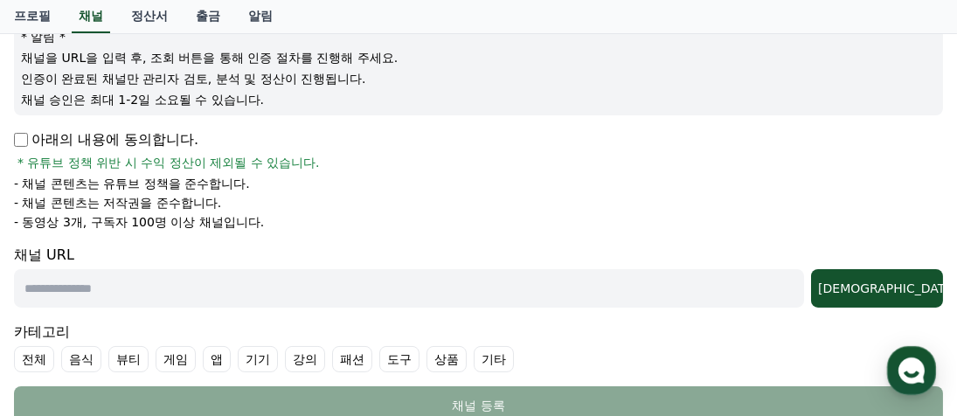
scroll to position [262, 0]
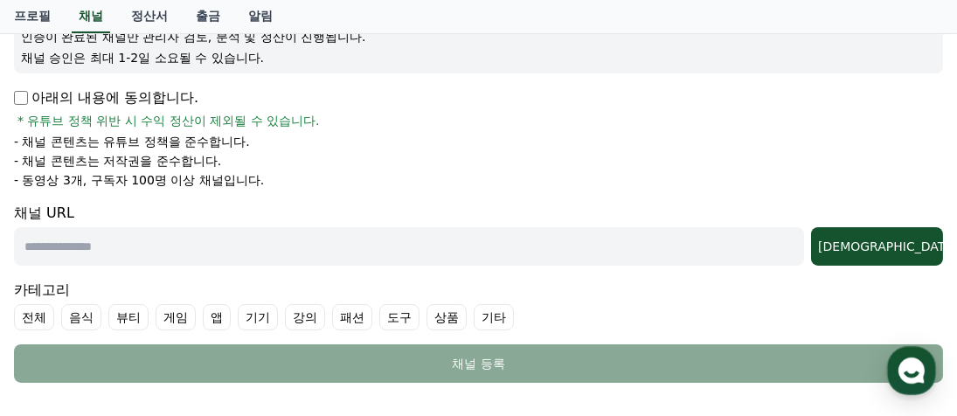
click at [487, 309] on label "기타" at bounding box center [494, 317] width 40 height 26
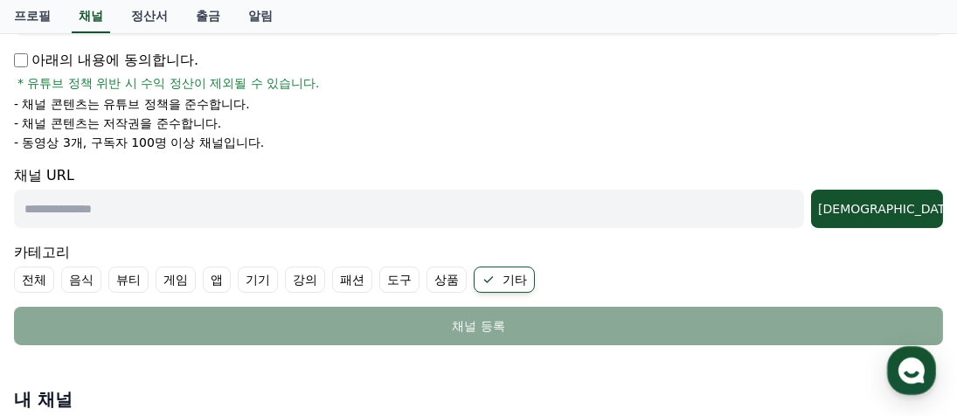
scroll to position [350, 0]
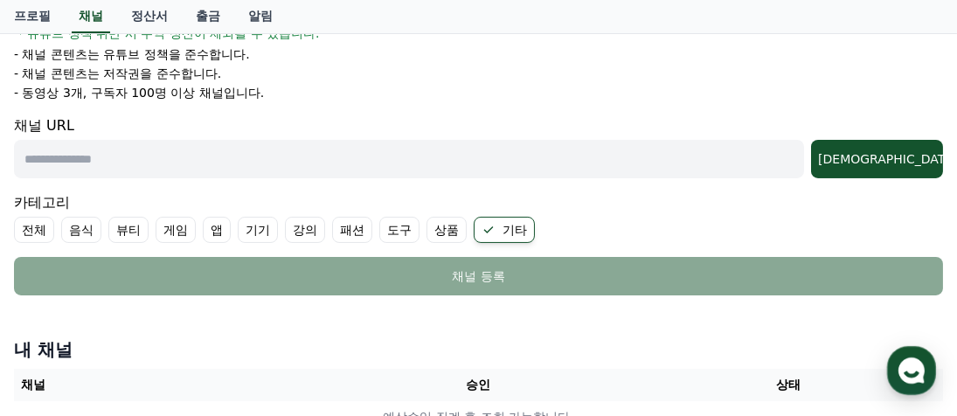
click at [175, 160] on input "text" at bounding box center [409, 159] width 790 height 38
paste input "**********"
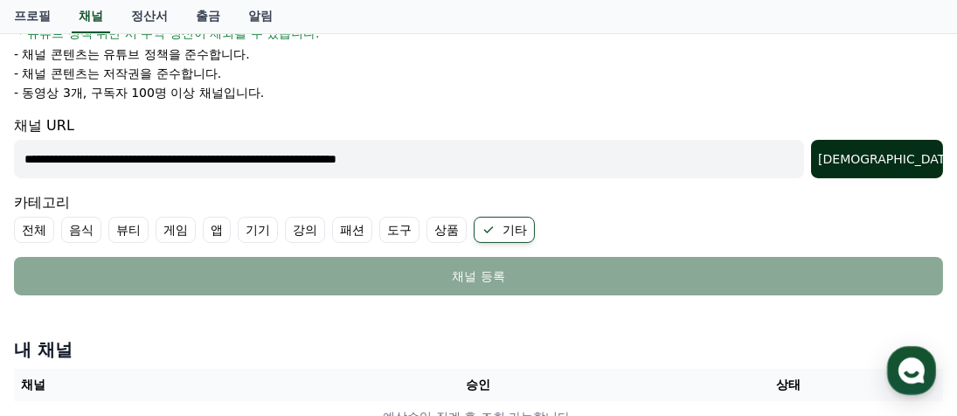
type input "**********"
click at [913, 158] on div "[DEMOGRAPHIC_DATA]" at bounding box center [877, 158] width 118 height 17
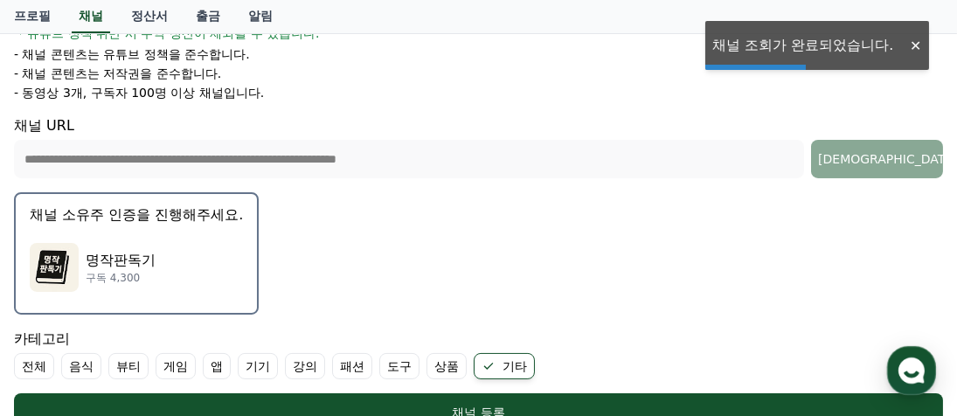
click at [99, 262] on p "명작판독기" at bounding box center [121, 260] width 70 height 21
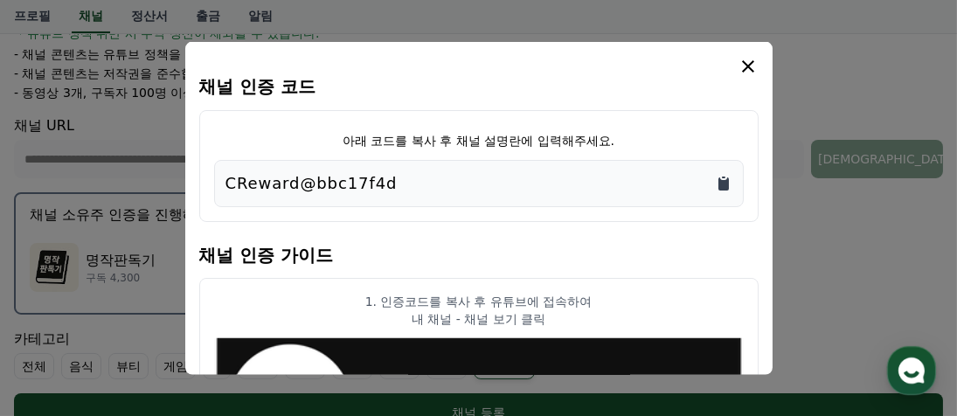
click at [716, 180] on icon "Copy to clipboard" at bounding box center [723, 183] width 17 height 17
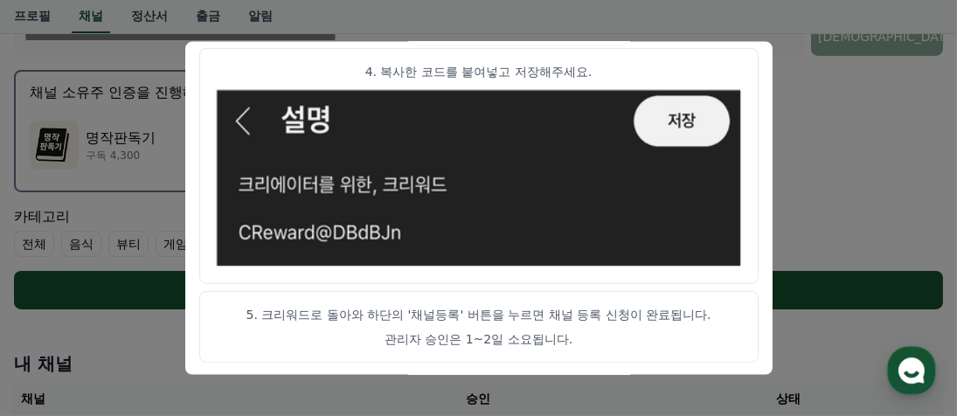
scroll to position [612, 0]
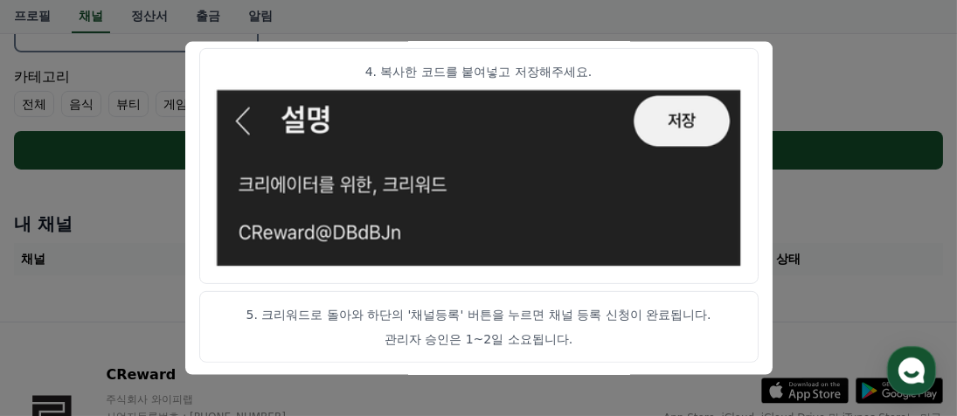
click at [584, 338] on p "관리자 승인은 1~2일 소요됩니다." at bounding box center [479, 338] width 530 height 17
click at [584, 87] on img "modal" at bounding box center [479, 178] width 530 height 183
click at [824, 45] on button "close modal" at bounding box center [478, 208] width 957 height 416
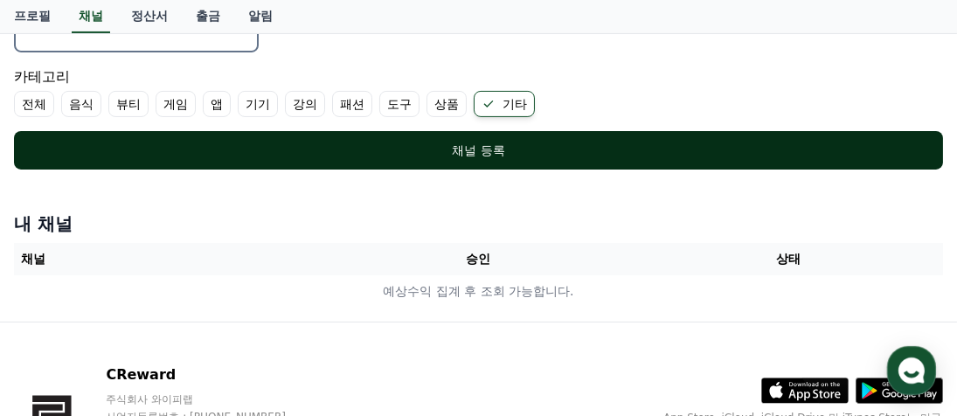
click at [466, 159] on button "채널 등록" at bounding box center [478, 150] width 929 height 38
